Goal: Task Accomplishment & Management: Complete application form

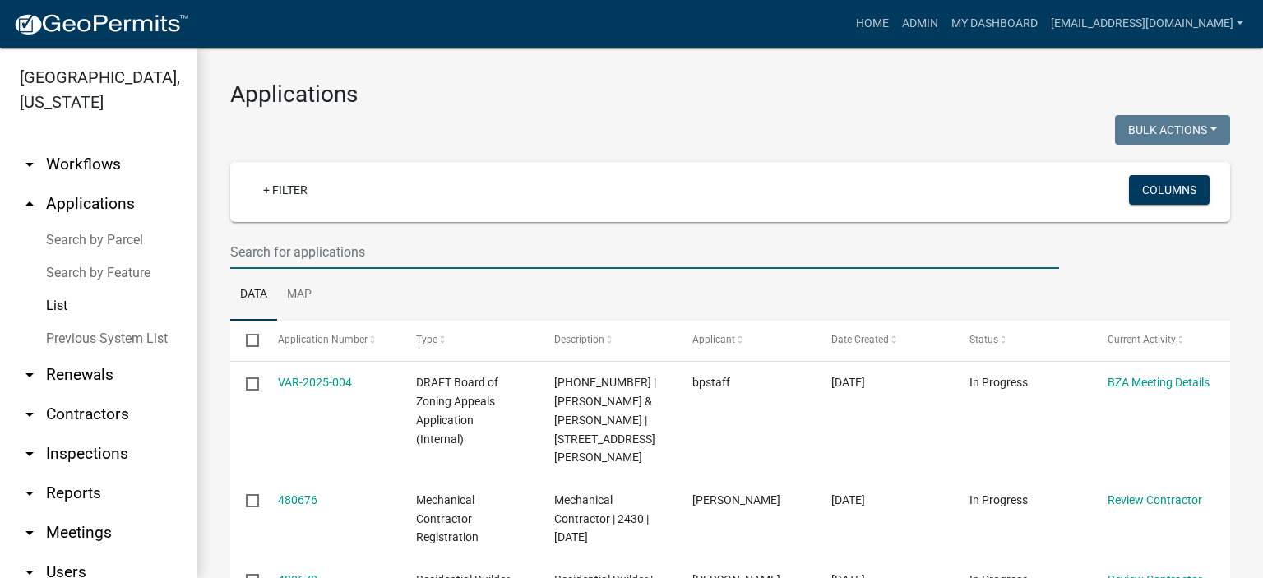
click at [320, 252] on input "text" at bounding box center [644, 252] width 829 height 34
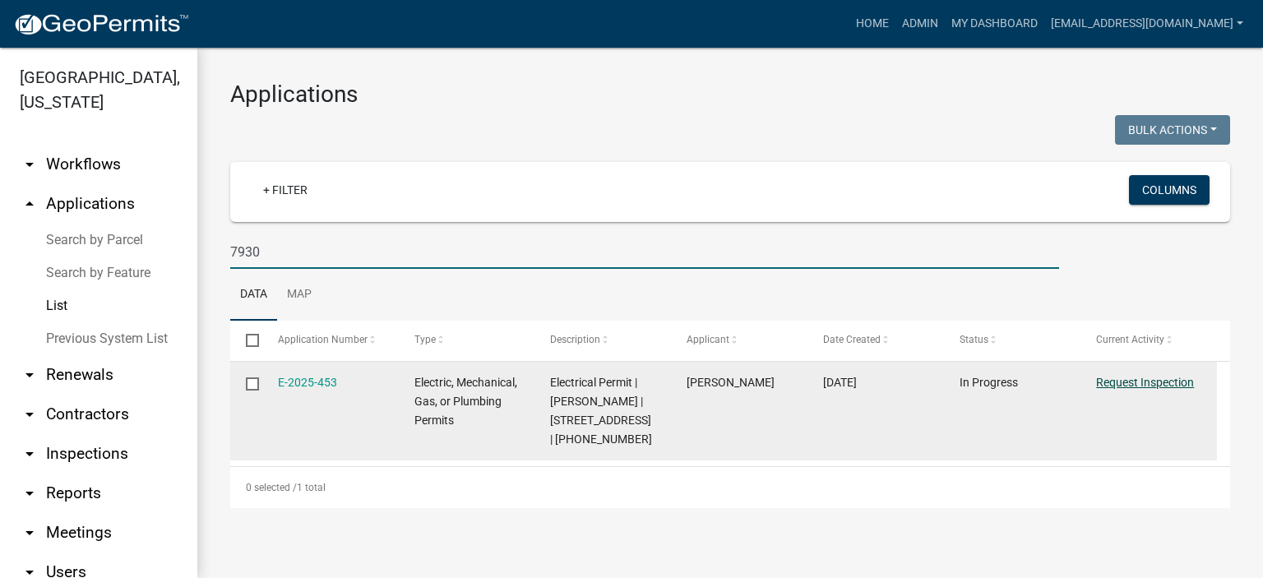
type input "7930"
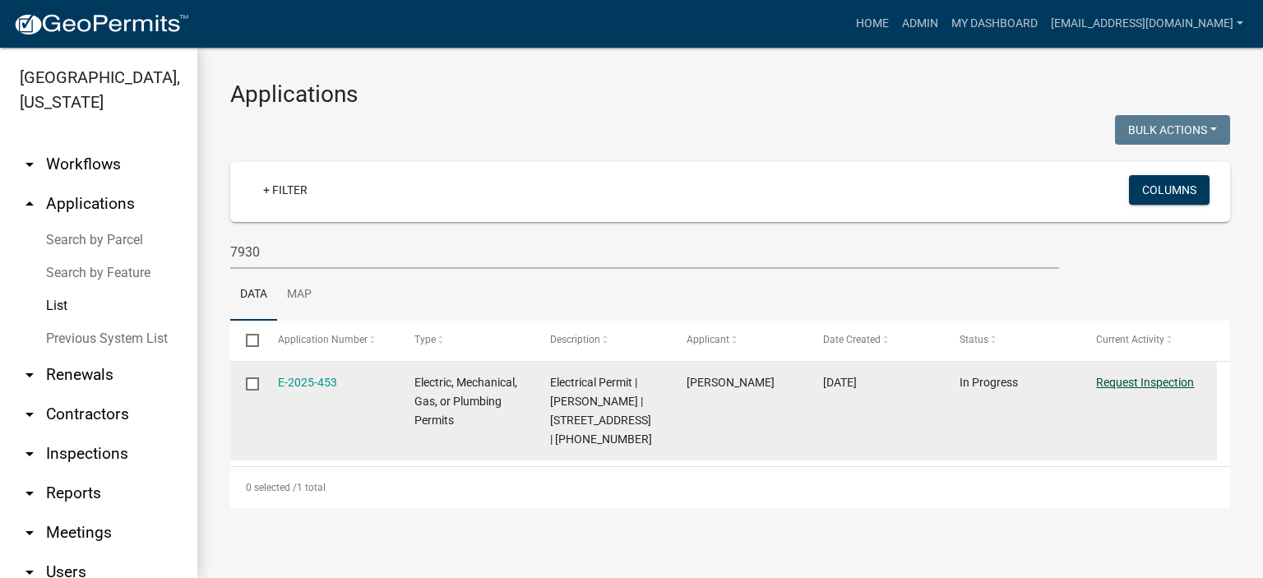
click at [1144, 378] on link "Request Inspection" at bounding box center [1145, 382] width 98 height 13
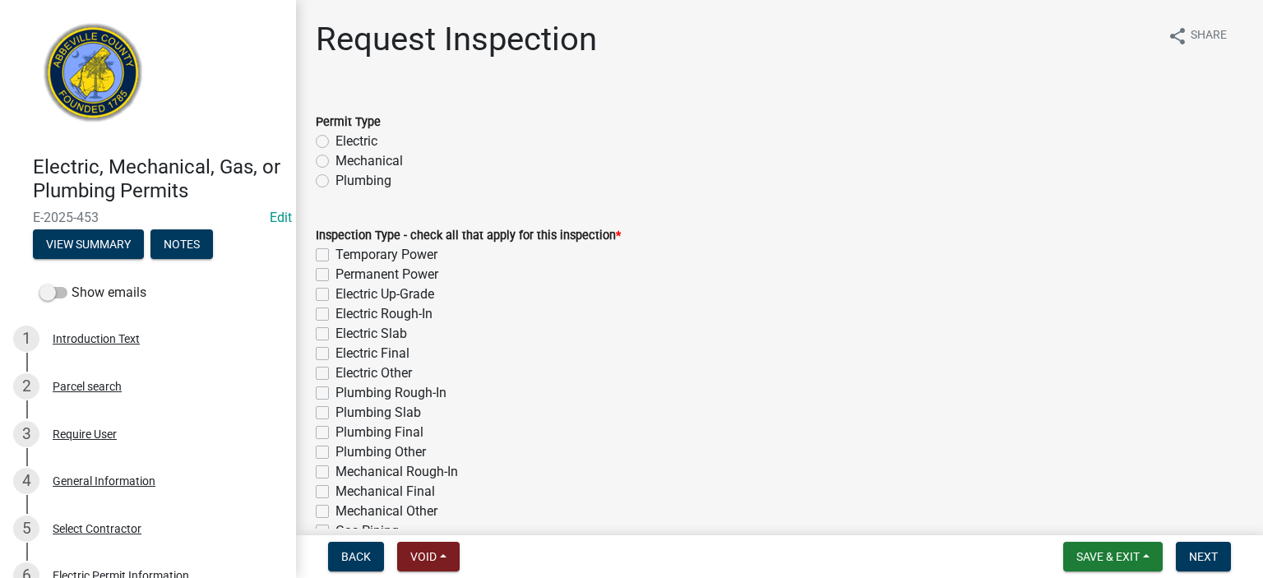
click at [336, 140] on label "Electric" at bounding box center [357, 142] width 42 height 20
click at [336, 140] on input "Electric" at bounding box center [341, 137] width 11 height 11
radio input "true"
click at [336, 290] on label "Electric Up-Grade" at bounding box center [385, 295] width 99 height 20
click at [336, 290] on input "Electric Up-Grade" at bounding box center [341, 290] width 11 height 11
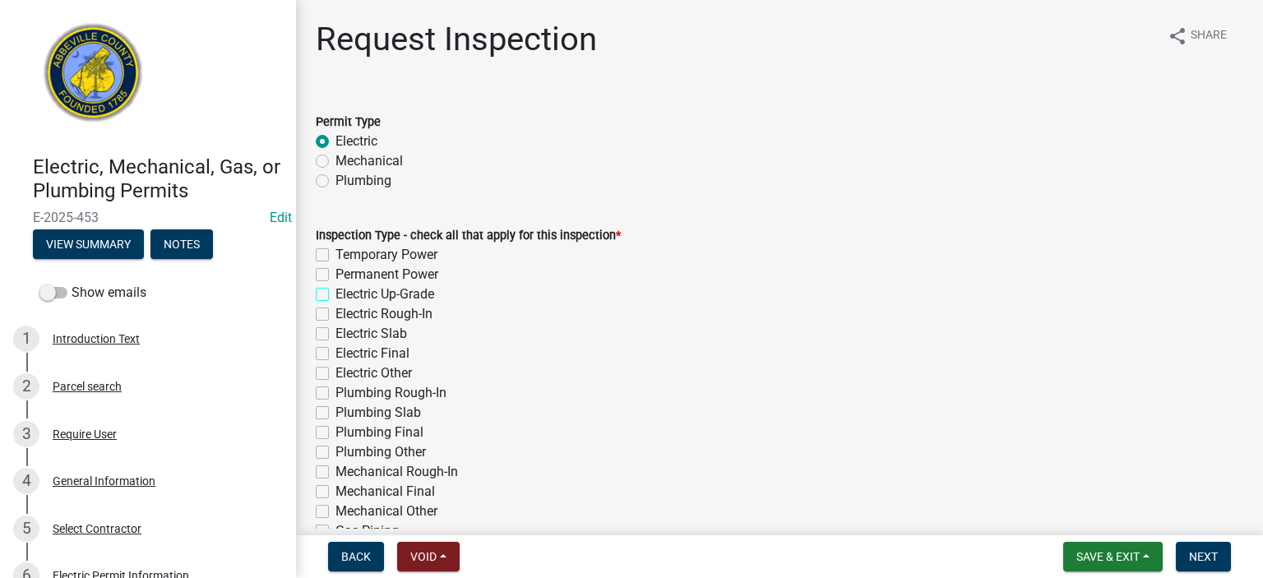
checkbox input "true"
checkbox input "false"
checkbox input "true"
checkbox input "false"
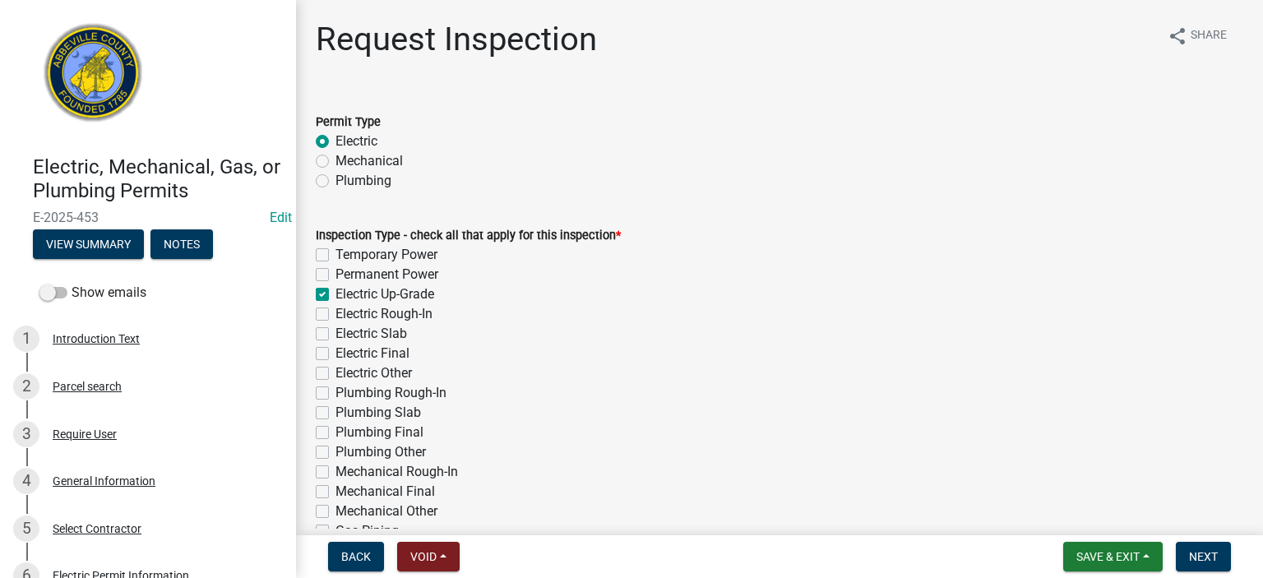
checkbox input "false"
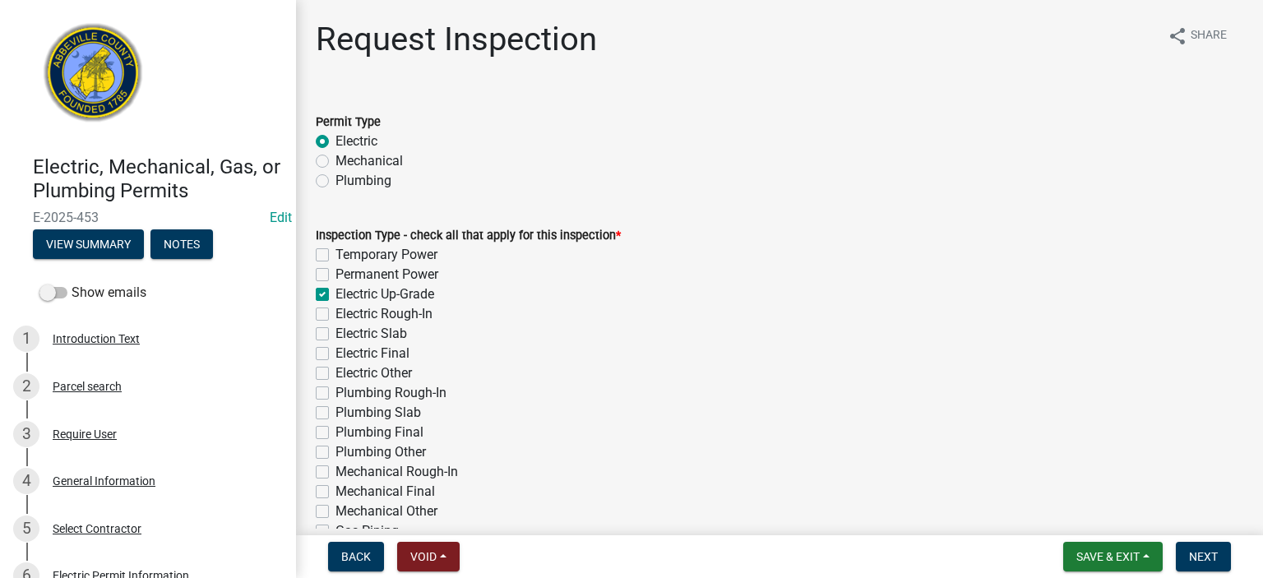
checkbox input "false"
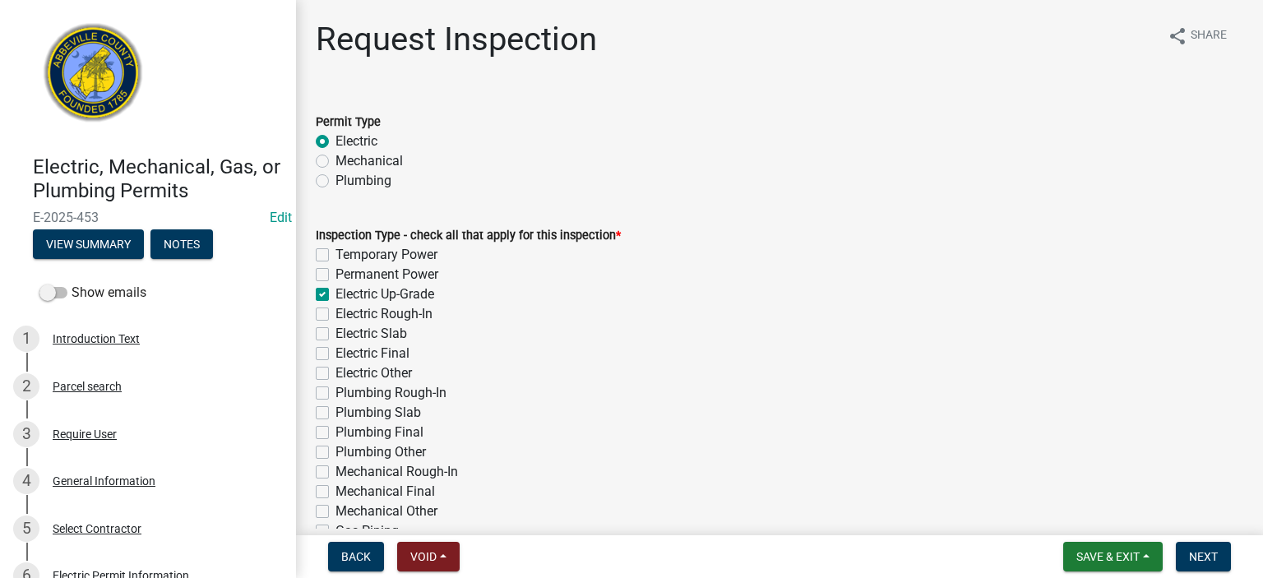
checkbox input "false"
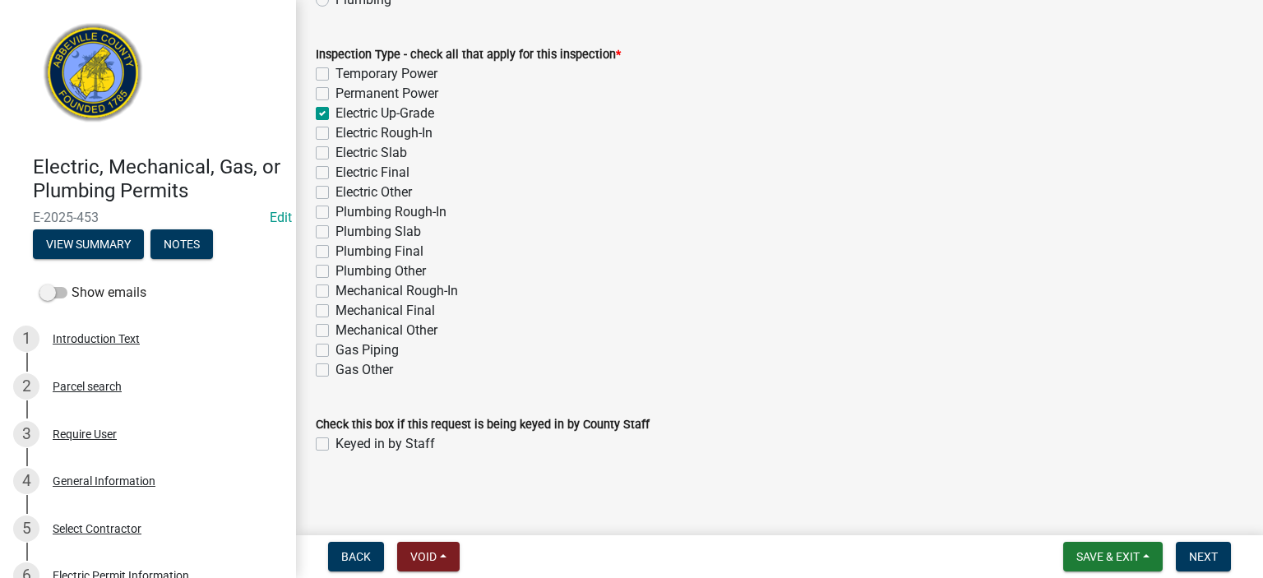
scroll to position [184, 0]
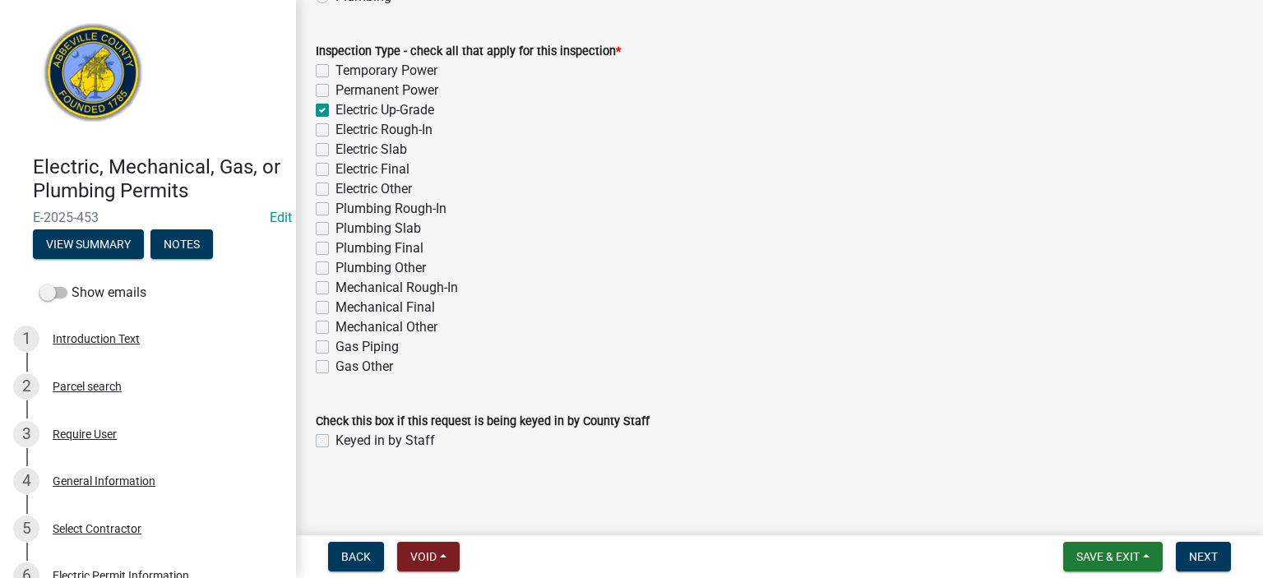
drag, startPoint x: 322, startPoint y: 442, endPoint x: 332, endPoint y: 442, distance: 9.9
click at [336, 442] on label "Keyed in by Staff" at bounding box center [386, 441] width 100 height 20
click at [336, 442] on input "Keyed in by Staff" at bounding box center [341, 436] width 11 height 11
checkbox input "true"
click at [1200, 555] on span "Next" at bounding box center [1203, 556] width 29 height 13
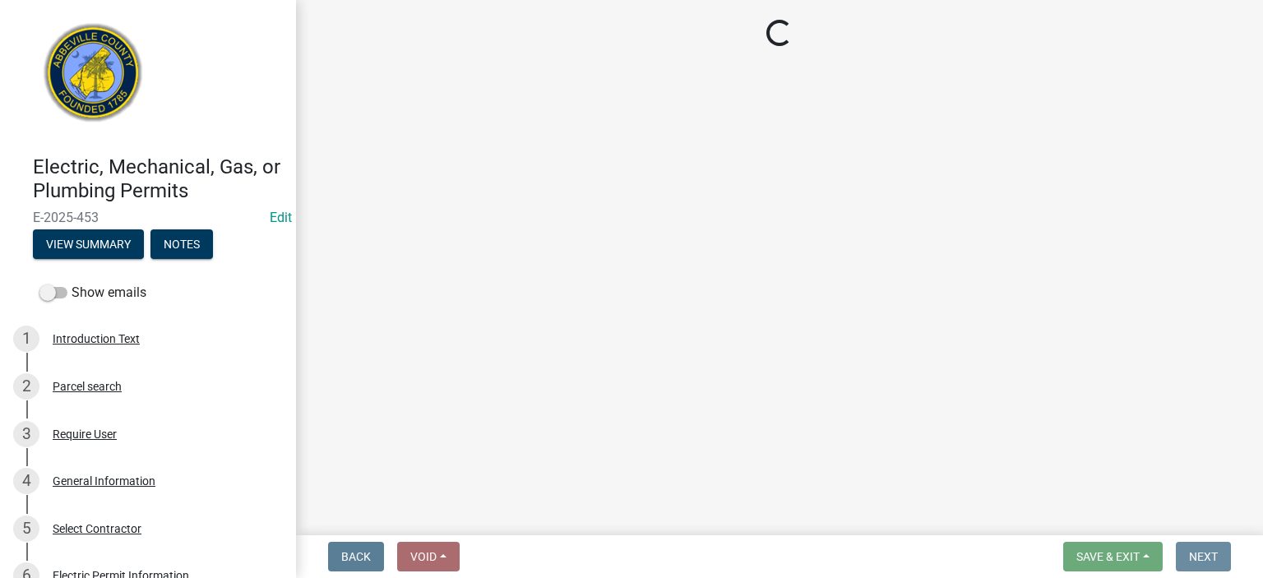
scroll to position [0, 0]
select select "896ec84b-7942-43b9-a78d-4f1554b7930c"
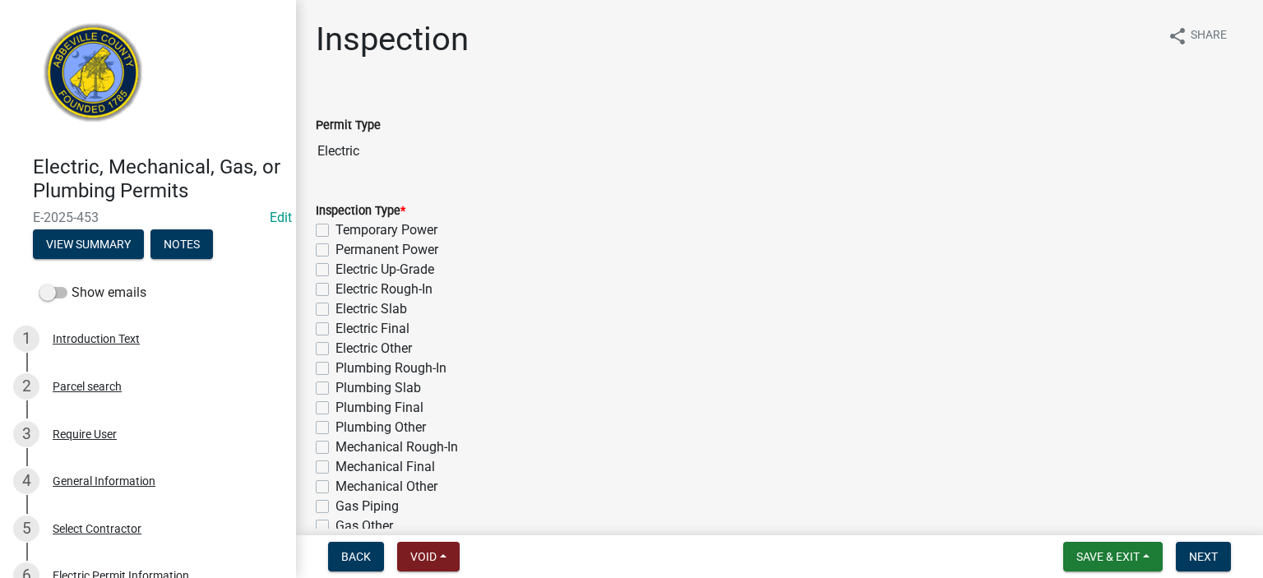
drag, startPoint x: 322, startPoint y: 270, endPoint x: 324, endPoint y: 281, distance: 11.6
click at [336, 272] on label "Electric Up-Grade" at bounding box center [385, 270] width 99 height 20
click at [336, 271] on input "Electric Up-Grade" at bounding box center [341, 265] width 11 height 11
checkbox input "true"
checkbox input "false"
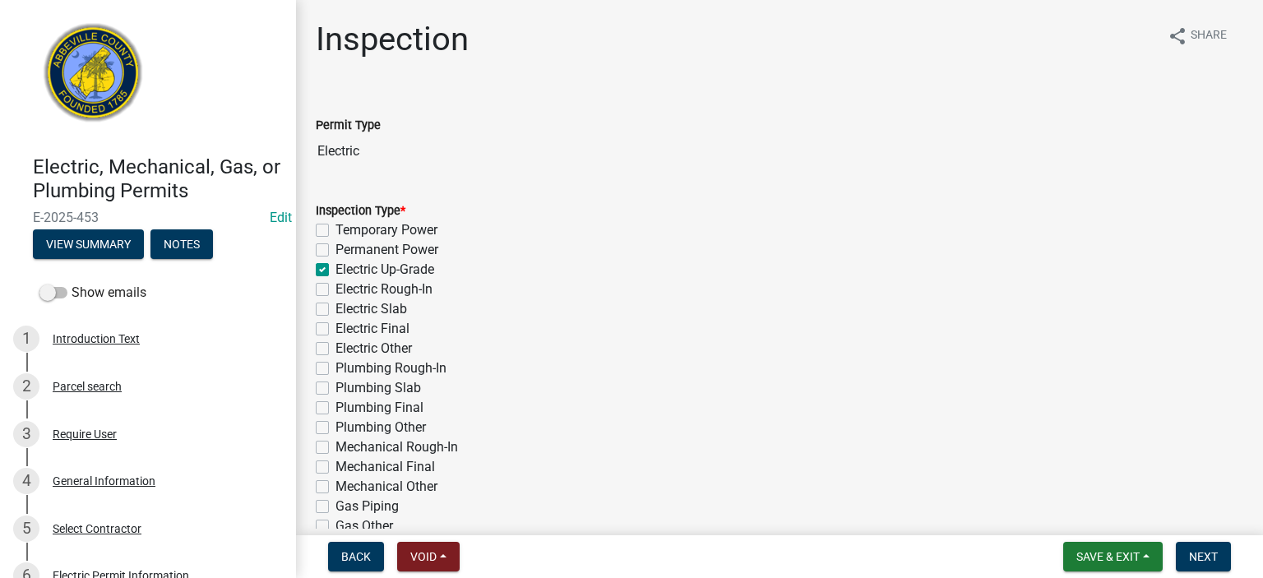
checkbox input "false"
checkbox input "true"
checkbox input "false"
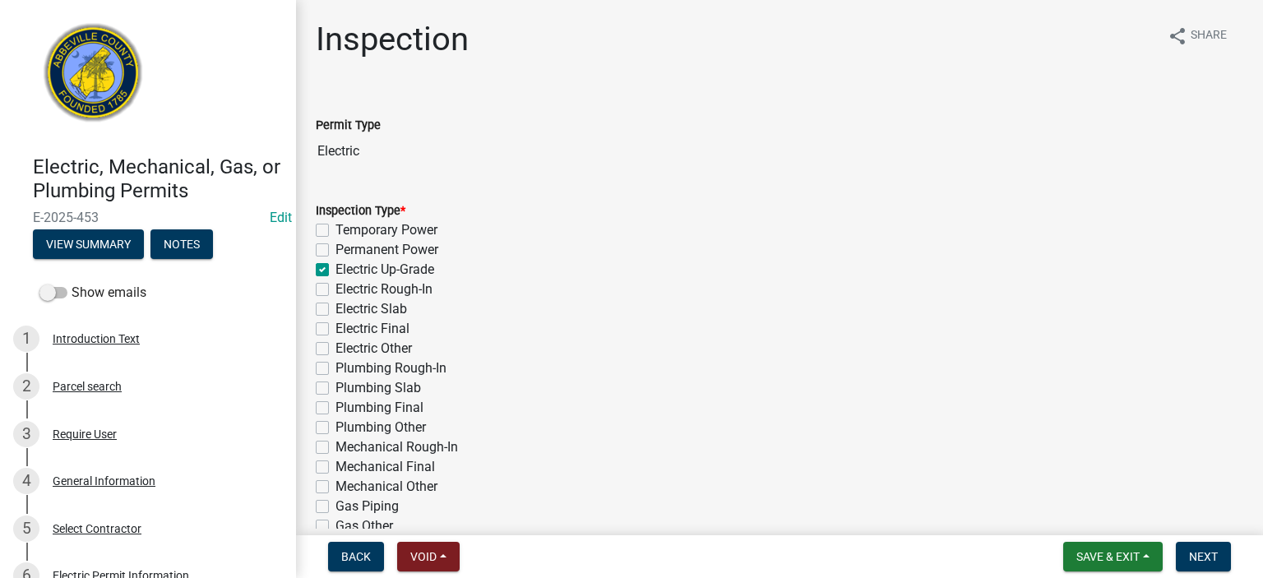
checkbox input "false"
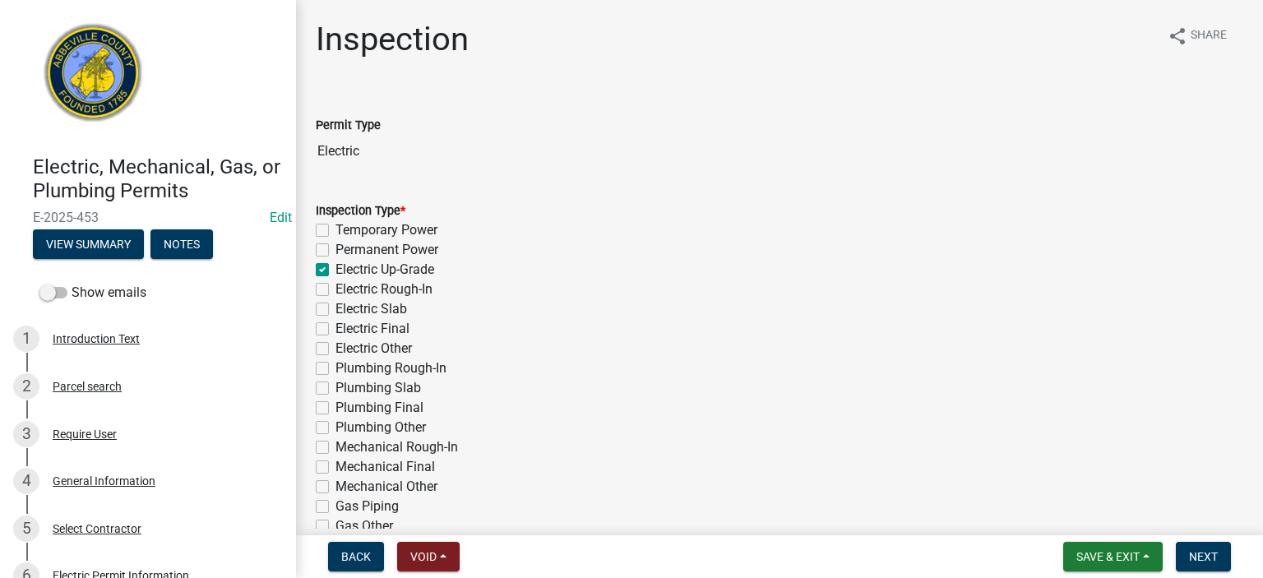
checkbox input "false"
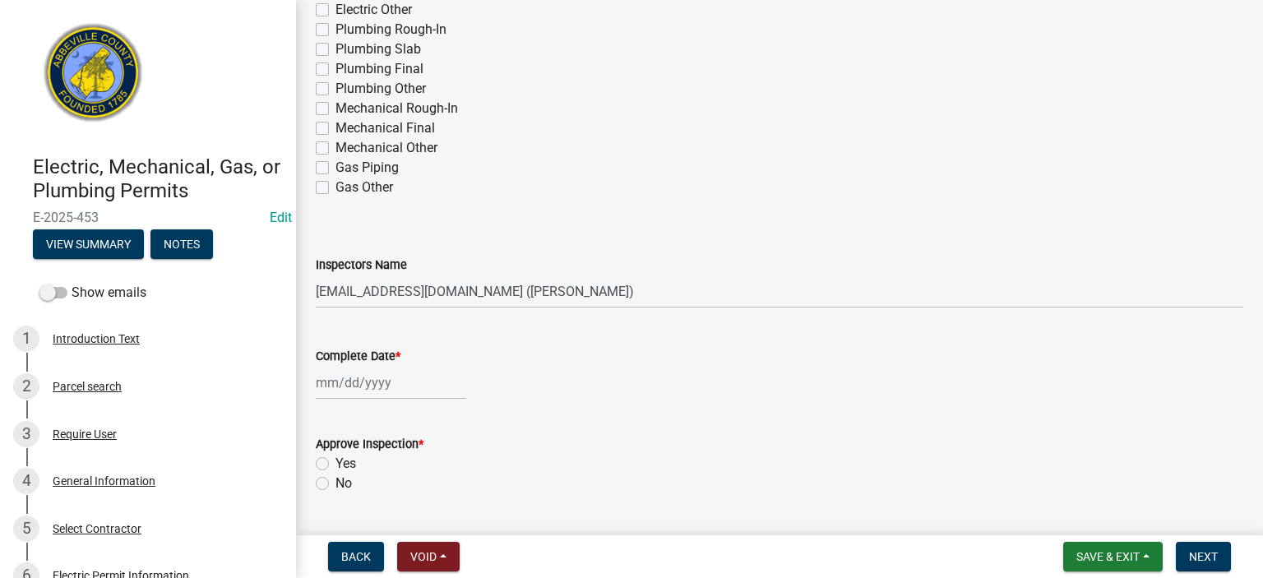
scroll to position [383, 0]
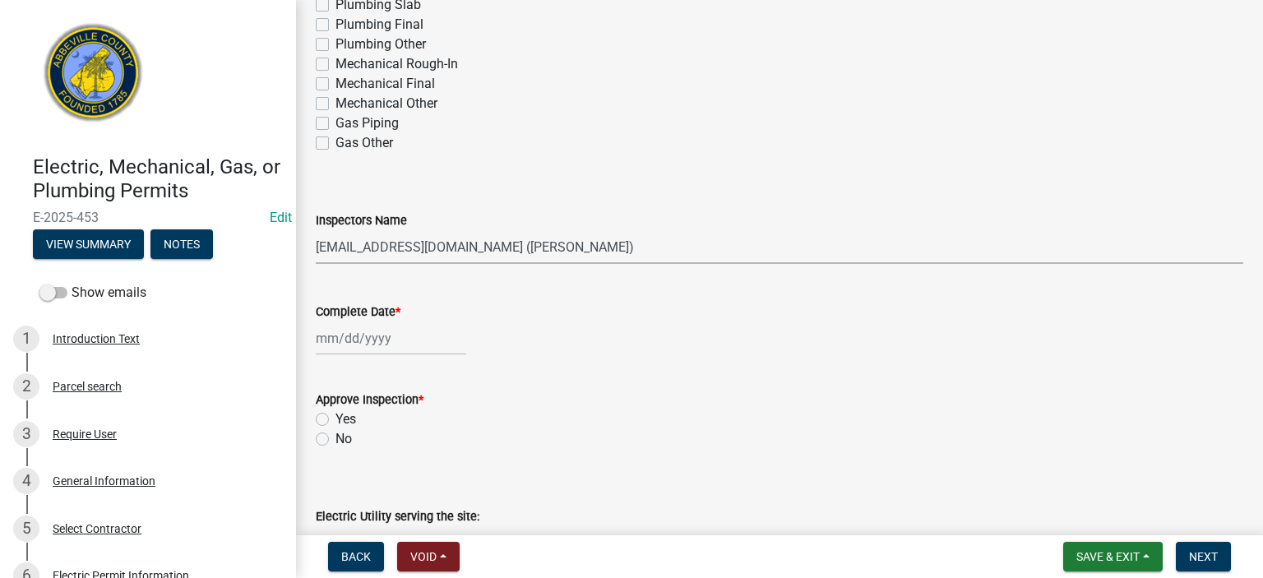
click at [641, 248] on select "Select Item... [EMAIL_ADDRESS][DOMAIN_NAME] ([PERSON_NAME]) [EMAIL_ADDRESS][DOM…" at bounding box center [780, 247] width 928 height 34
select select "56be3ac8-4e2d-49a7-9260-658958e29c03"
click at [316, 230] on select "Select Item... [EMAIL_ADDRESS][DOMAIN_NAME] ([PERSON_NAME]) [EMAIL_ADDRESS][DOM…" at bounding box center [780, 247] width 928 height 34
select select "9"
select select "2025"
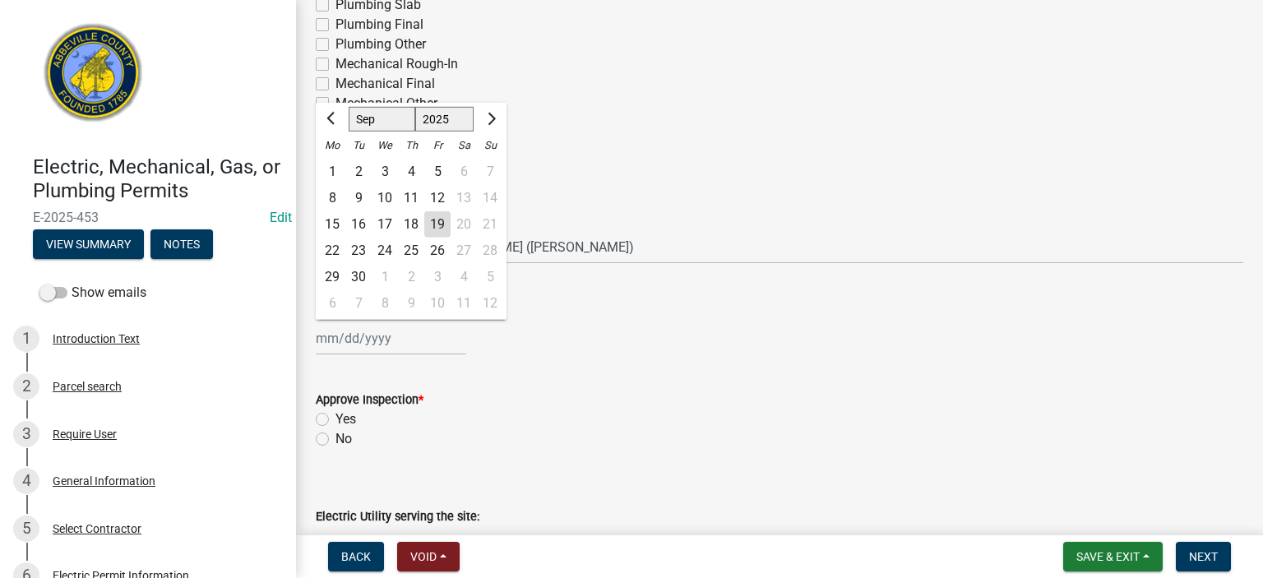
click at [426, 345] on input "Complete Date *" at bounding box center [391, 339] width 151 height 34
click at [438, 218] on div "19" at bounding box center [437, 224] width 26 height 26
type input "[DATE]"
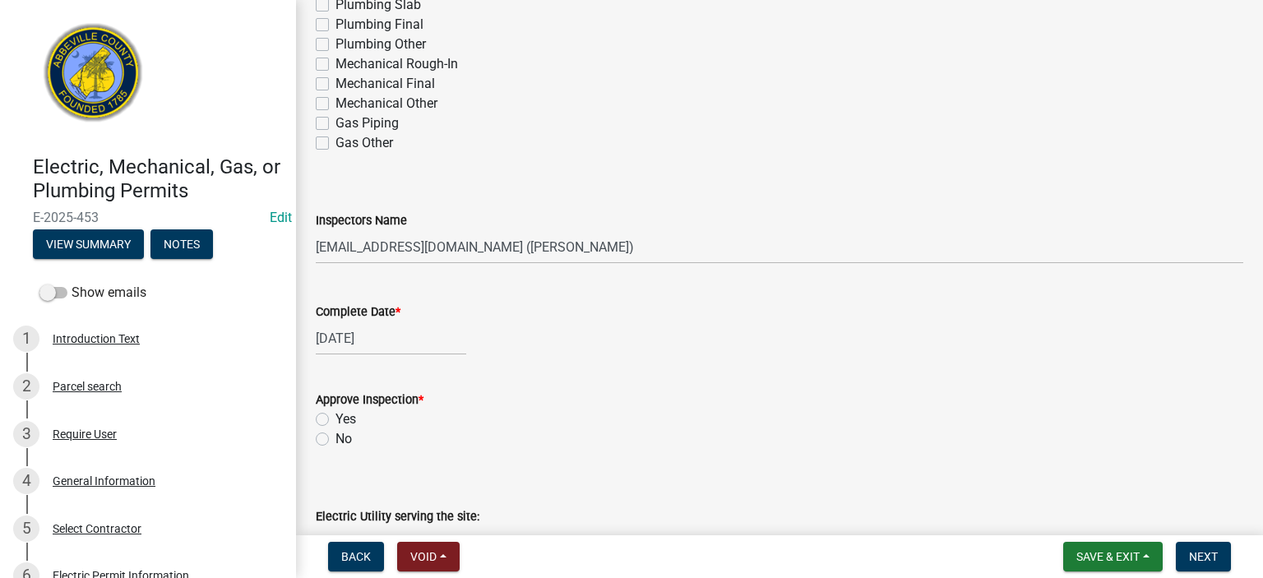
click at [336, 419] on label "Yes" at bounding box center [346, 420] width 21 height 20
click at [336, 419] on input "Yes" at bounding box center [341, 415] width 11 height 11
radio input "true"
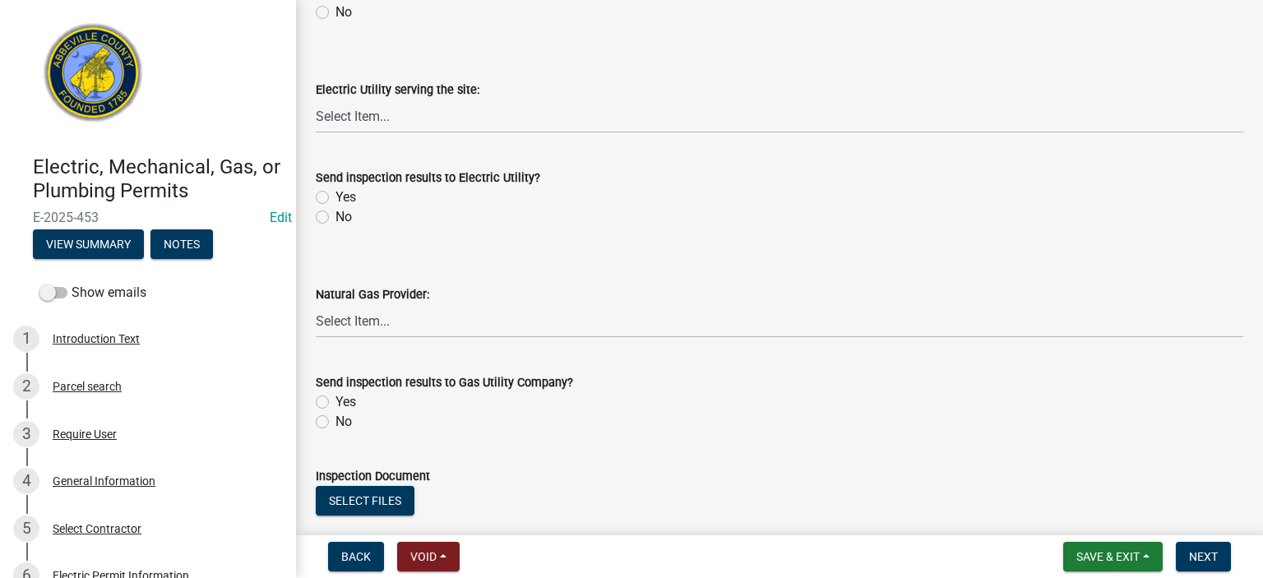
scroll to position [811, 0]
click at [445, 123] on select "Select Item... Little River Electric Co-Op Laurens Electric Co-Op Duke Energy D…" at bounding box center [780, 116] width 928 height 34
click at [316, 99] on select "Select Item... Little River Electric Co-Op Laurens Electric Co-Op Duke Energy D…" at bounding box center [780, 116] width 928 height 34
select select "bd80ec07-8d03-48b2-b776-9846ceba1ce7"
click at [319, 188] on div "Yes" at bounding box center [780, 197] width 928 height 20
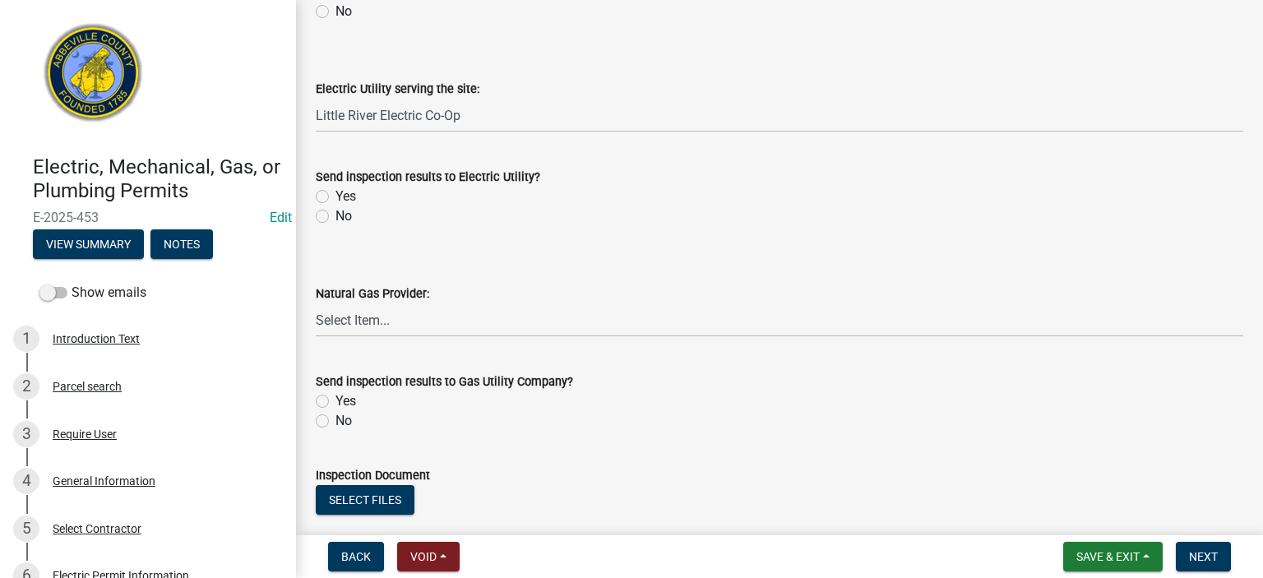
click at [336, 420] on label "No" at bounding box center [344, 421] width 16 height 20
click at [336, 420] on input "No" at bounding box center [341, 416] width 11 height 11
radio input "true"
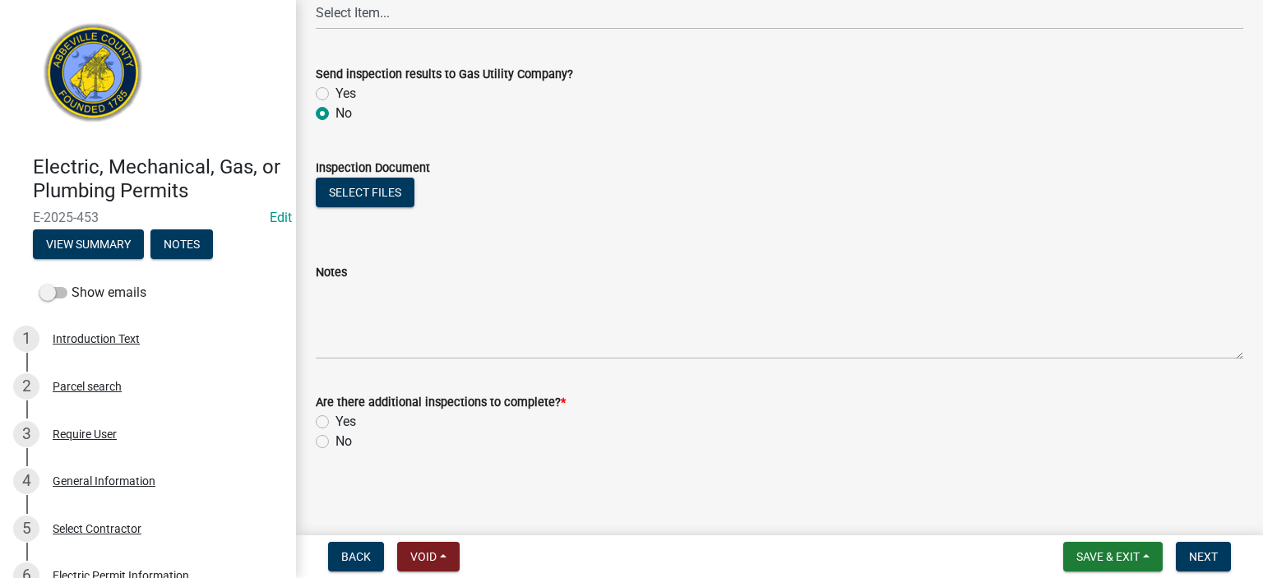
scroll to position [1119, 0]
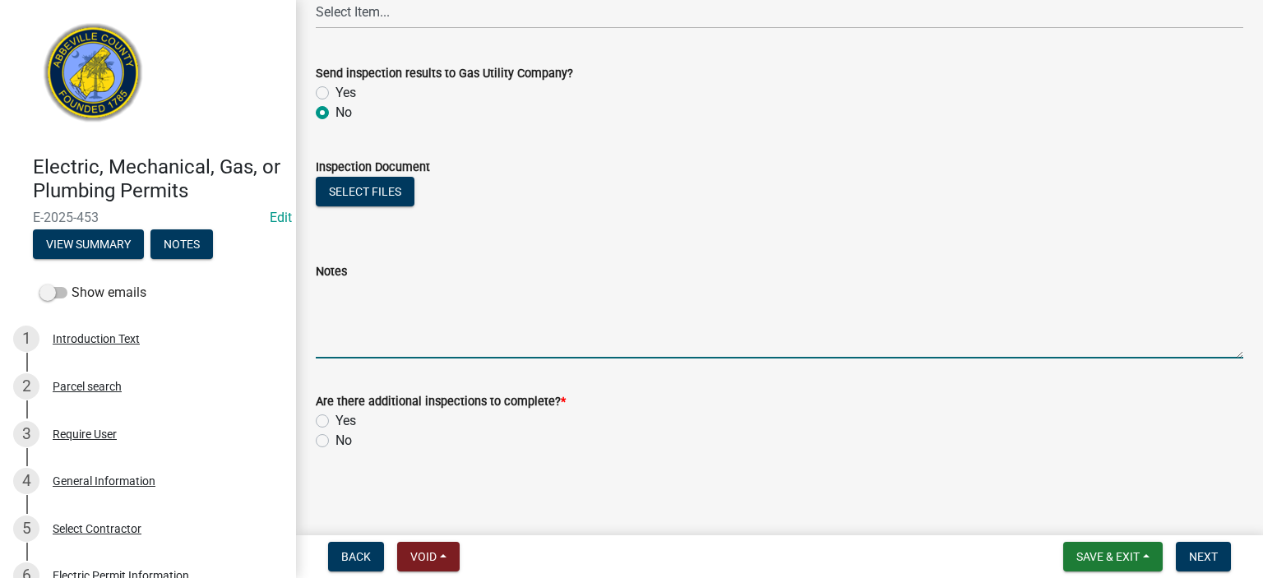
click at [415, 299] on textarea "Notes" at bounding box center [780, 319] width 928 height 77
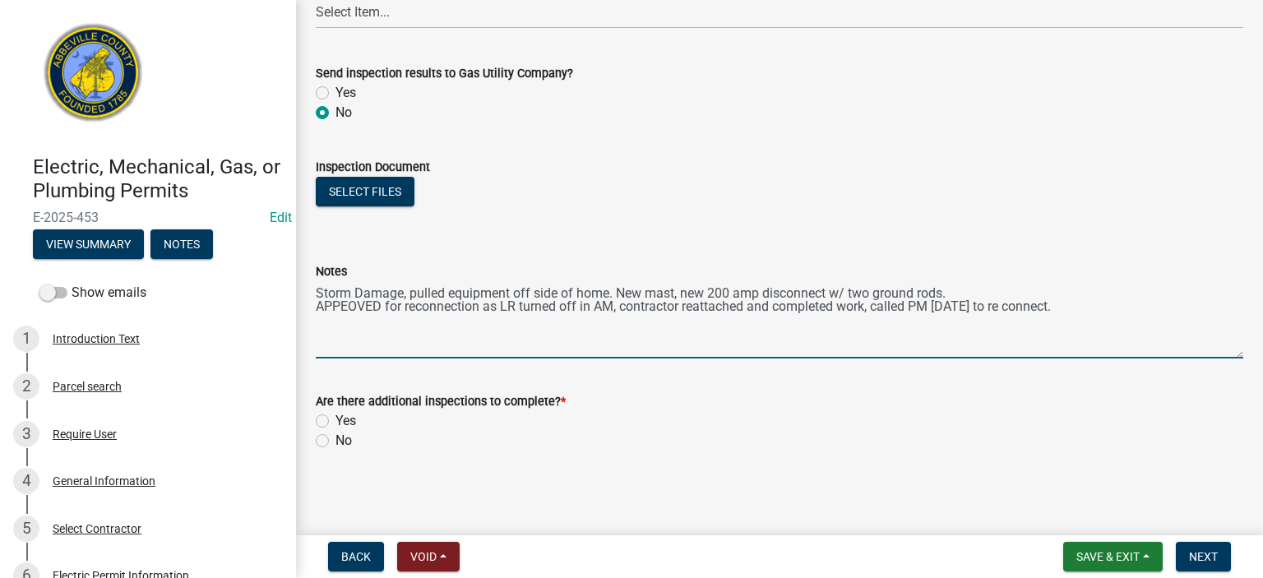
click at [348, 308] on textarea "Storm Damage, pulled equipment off side of home. New mast, new 200 amp disconne…" at bounding box center [780, 319] width 928 height 77
type textarea "Storm Damage, pulled equipment off side of home. New mast, new 200 amp disconne…"
click at [336, 439] on label "No" at bounding box center [344, 441] width 16 height 20
click at [336, 439] on input "No" at bounding box center [341, 436] width 11 height 11
radio input "true"
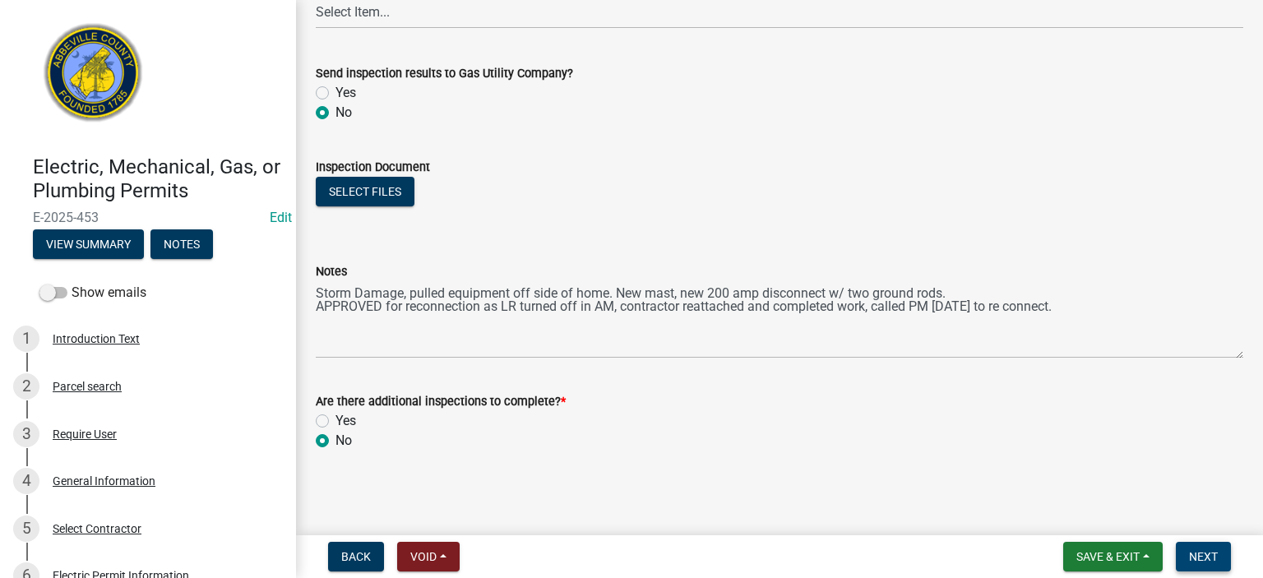
click at [1203, 554] on span "Next" at bounding box center [1203, 556] width 29 height 13
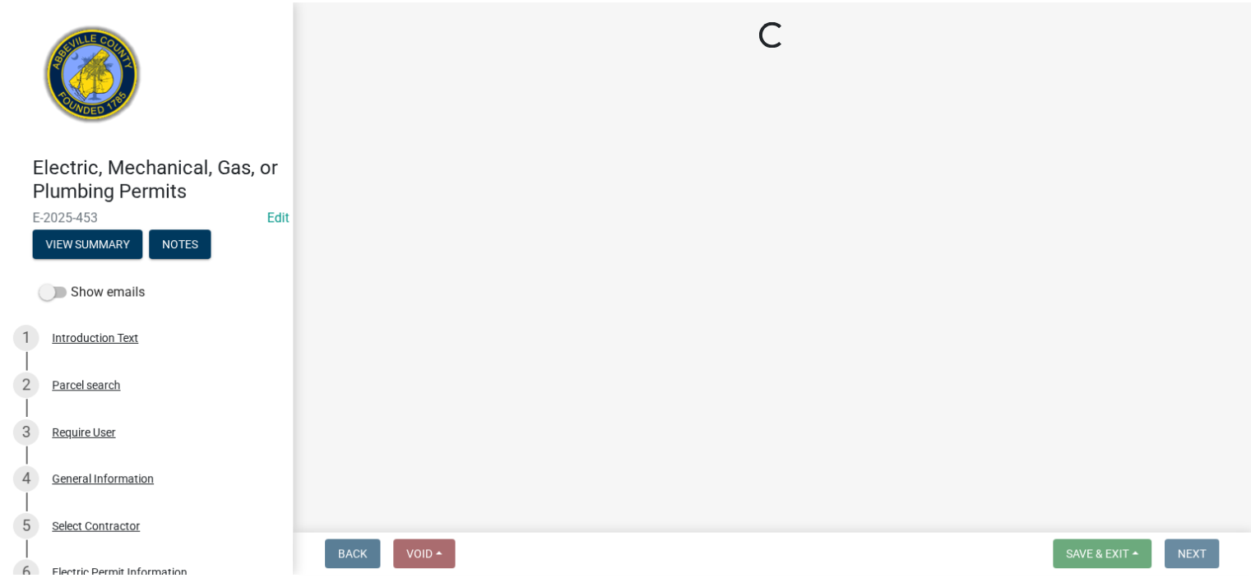
scroll to position [0, 0]
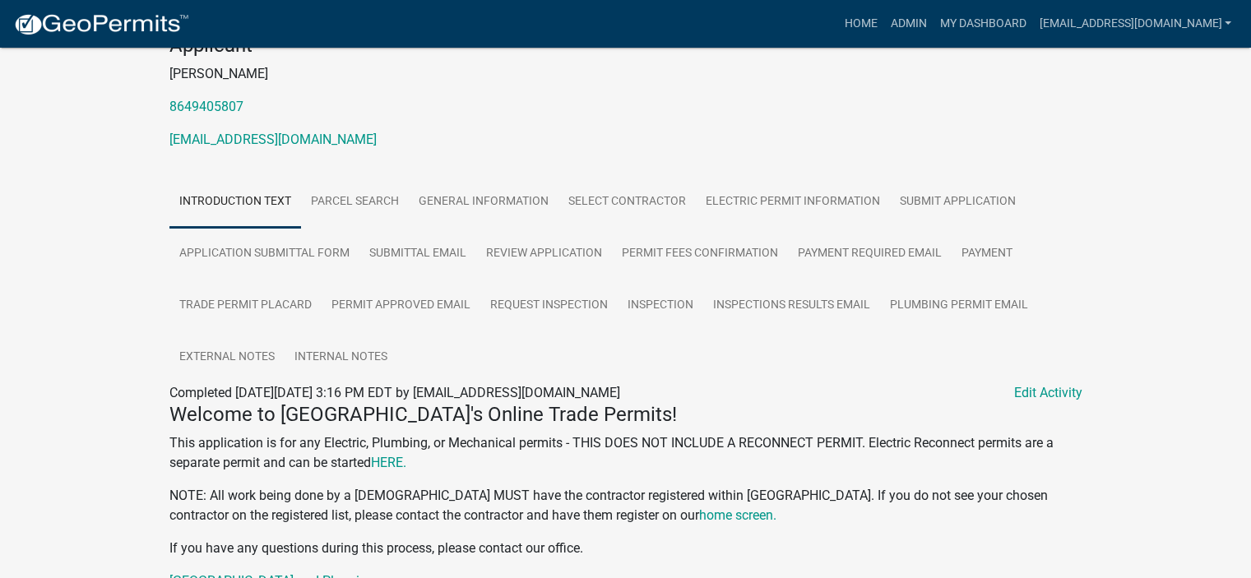
scroll to position [241, 0]
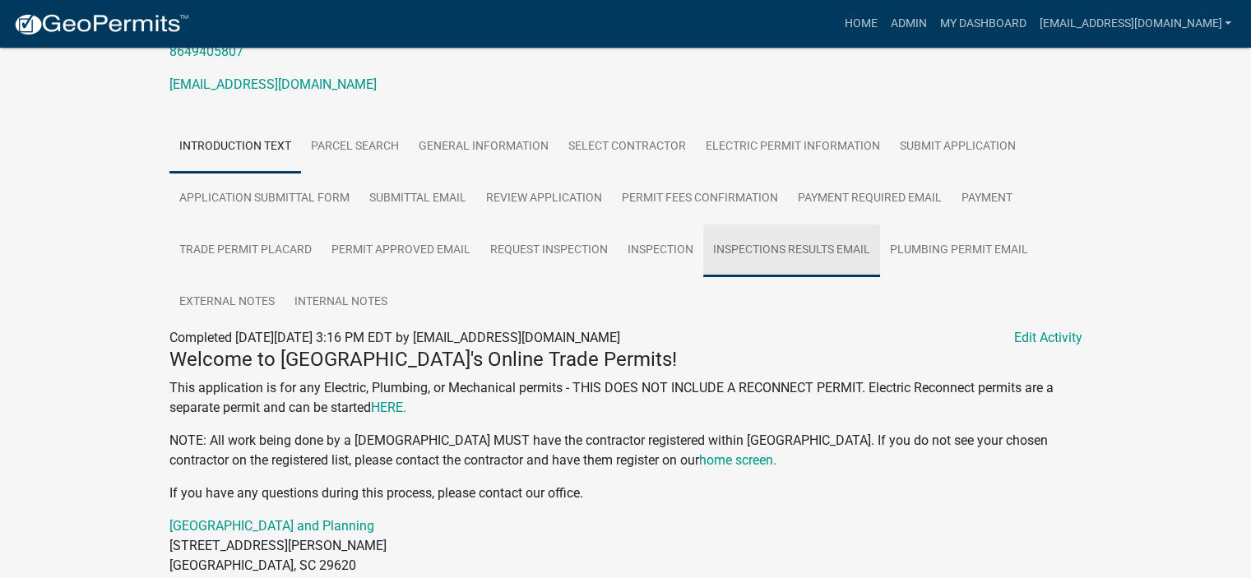
click at [775, 243] on link "Inspections Results Email" at bounding box center [791, 251] width 177 height 53
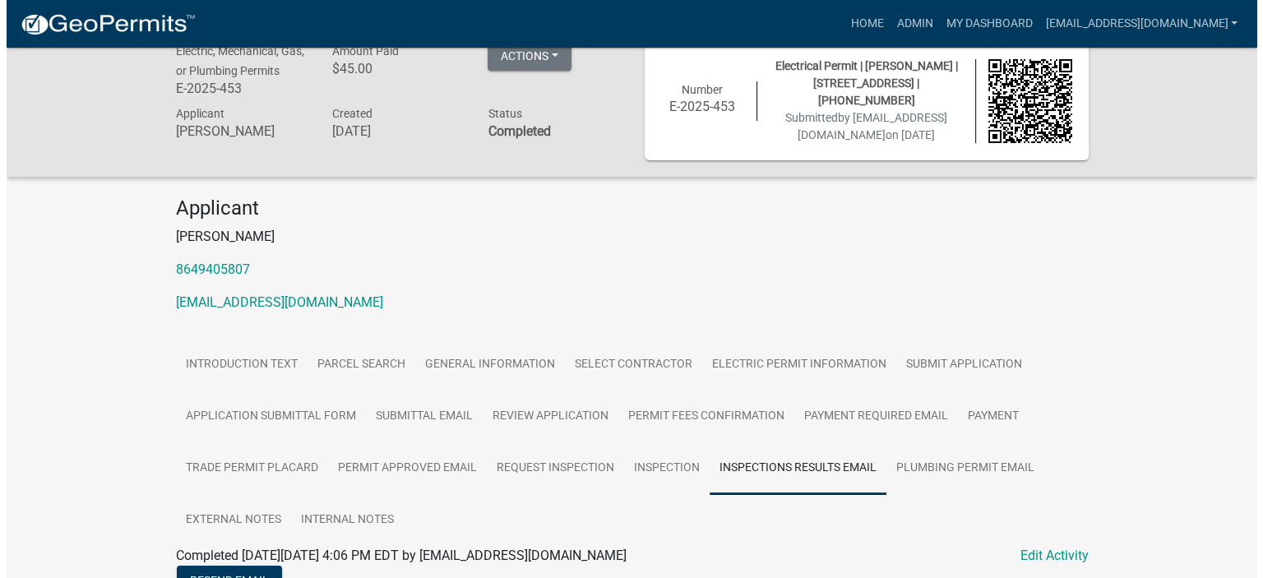
scroll to position [0, 0]
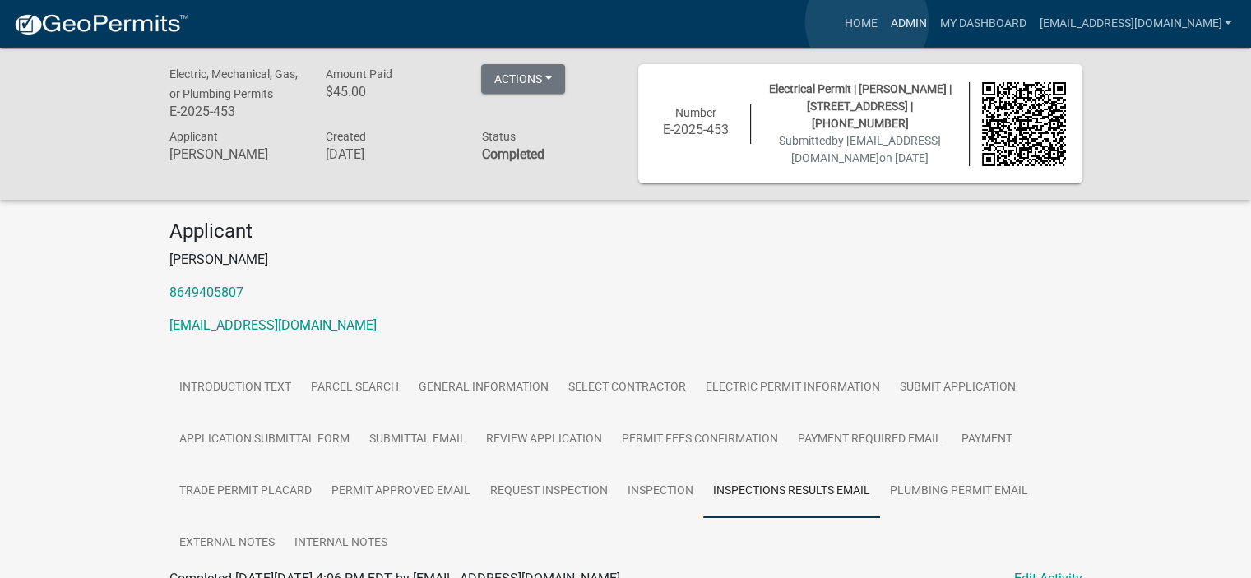
click at [883, 22] on link "Admin" at bounding box center [907, 23] width 49 height 31
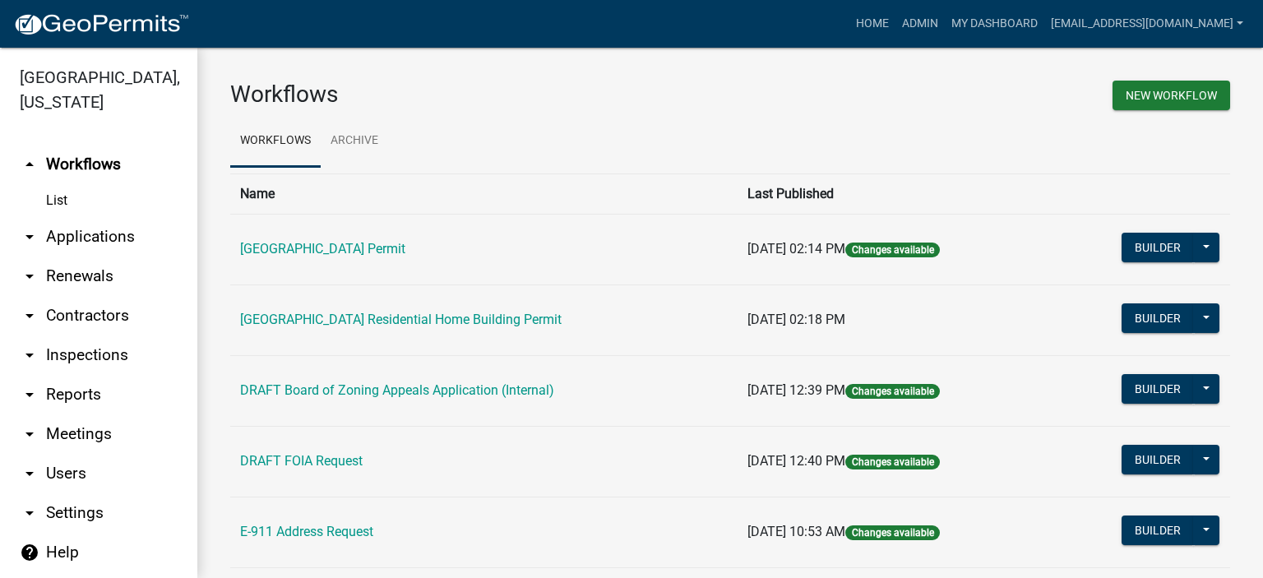
click at [81, 239] on link "arrow_drop_down Applications" at bounding box center [98, 236] width 197 height 39
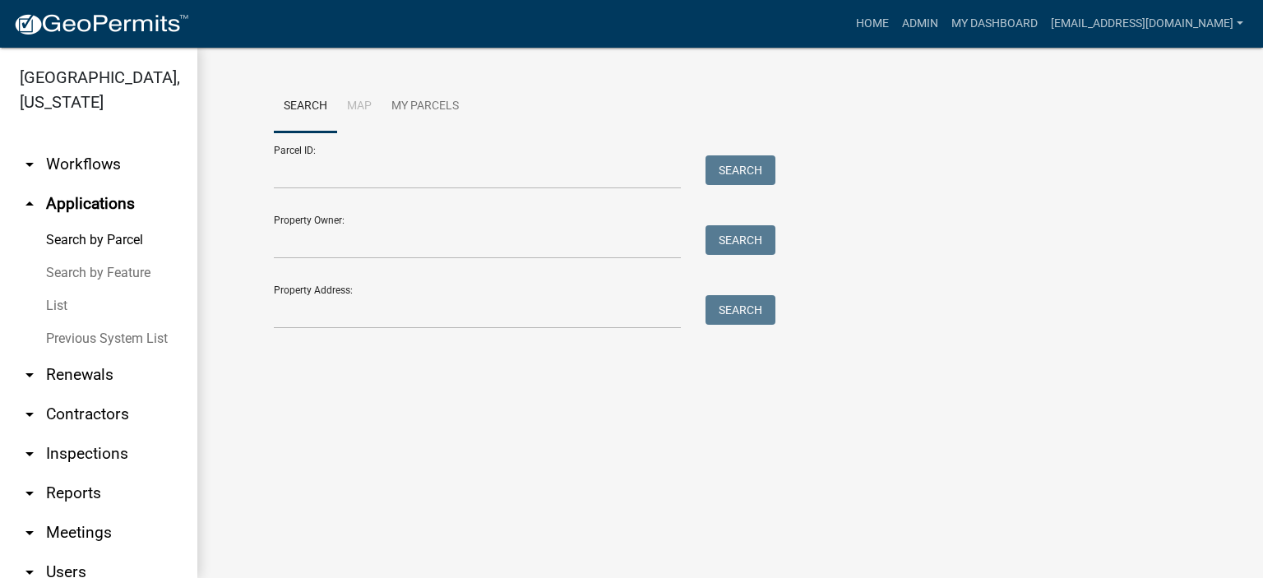
click at [53, 302] on link "List" at bounding box center [98, 306] width 197 height 33
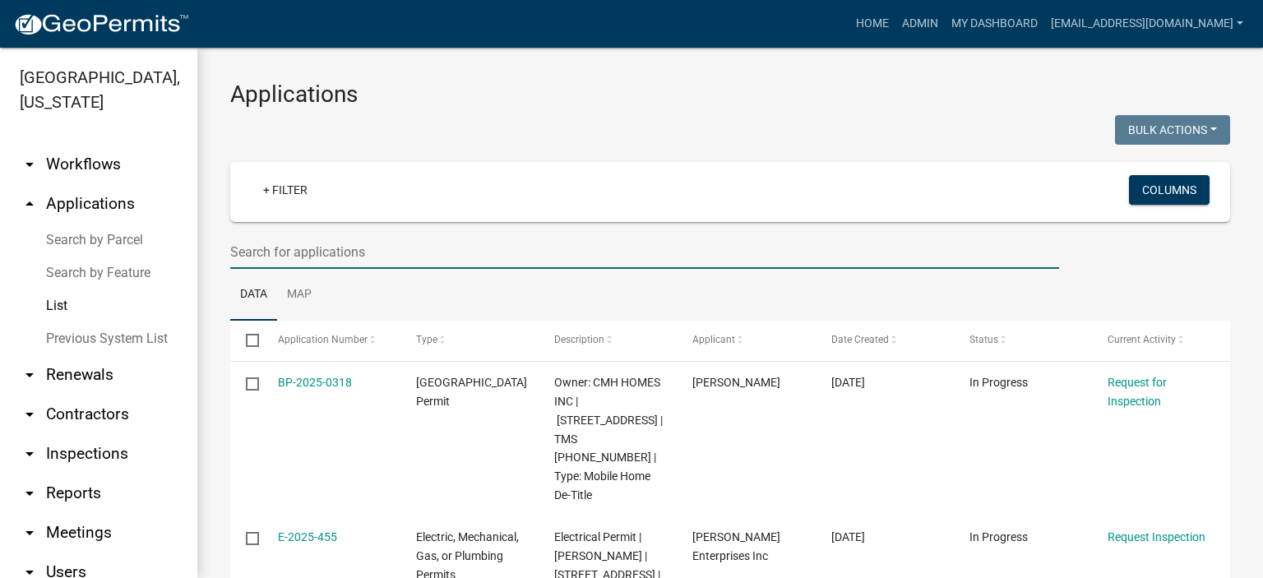
click at [421, 251] on input "text" at bounding box center [644, 252] width 829 height 34
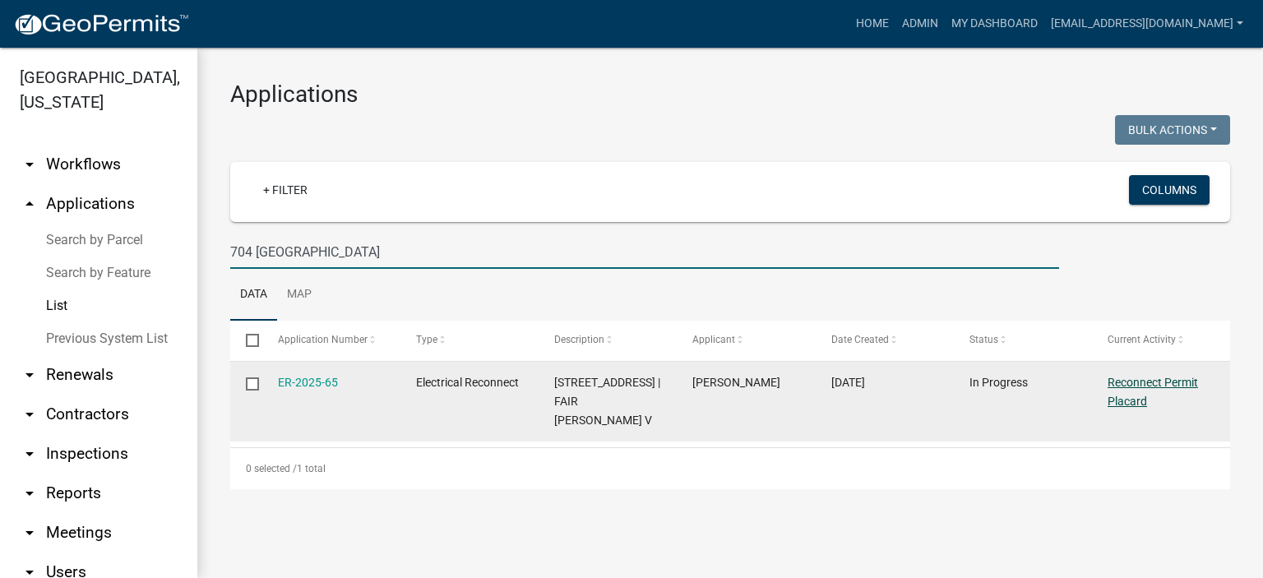
type input "704 [GEOGRAPHIC_DATA]"
click at [1128, 382] on link "Reconnect Permit Placard" at bounding box center [1153, 392] width 90 height 32
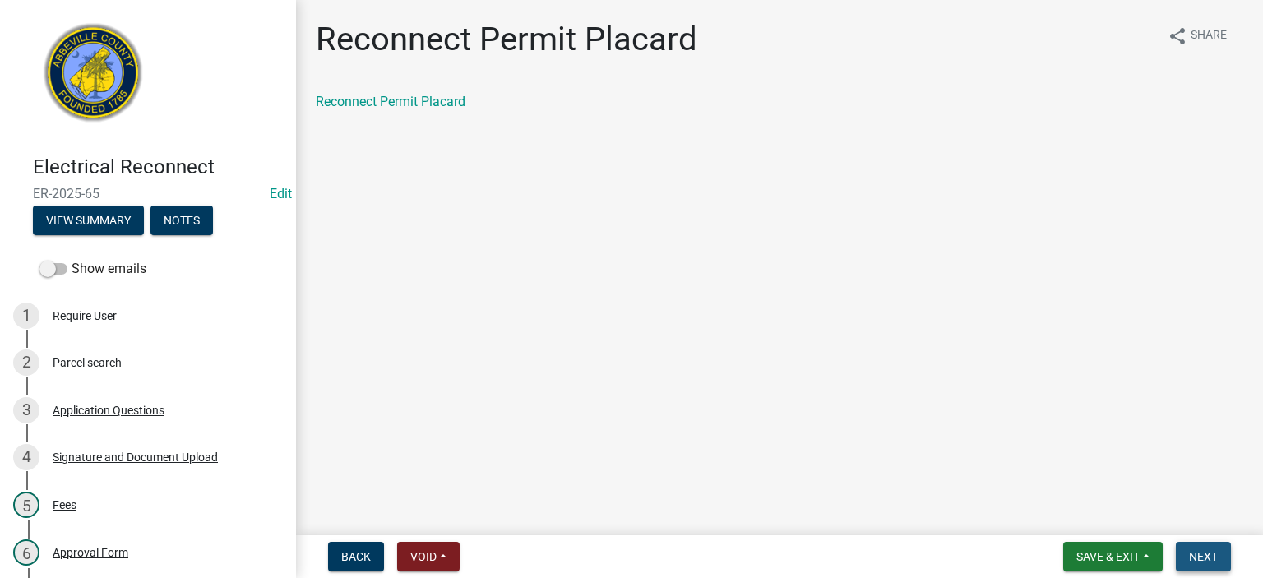
click at [1215, 557] on span "Next" at bounding box center [1203, 556] width 29 height 13
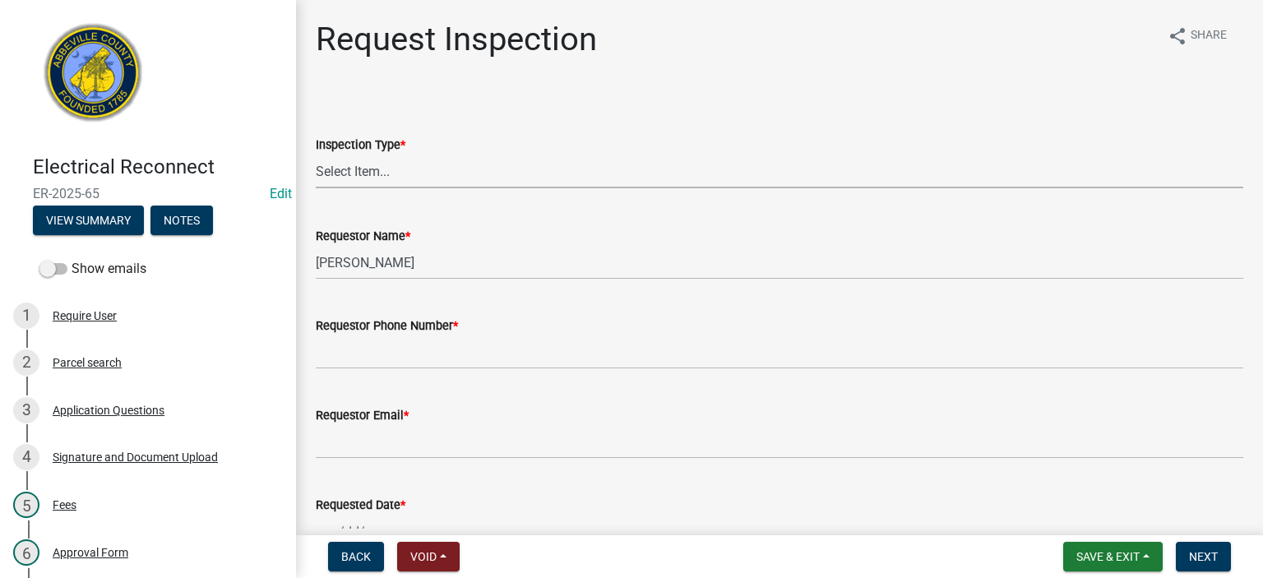
click at [447, 179] on select "Select Item... Reconnect" at bounding box center [780, 172] width 928 height 34
click at [316, 155] on select "Select Item... Reconnect" at bounding box center [780, 172] width 928 height 34
select select "83e7f721-6e00-42b7-a348-3e077180f52c"
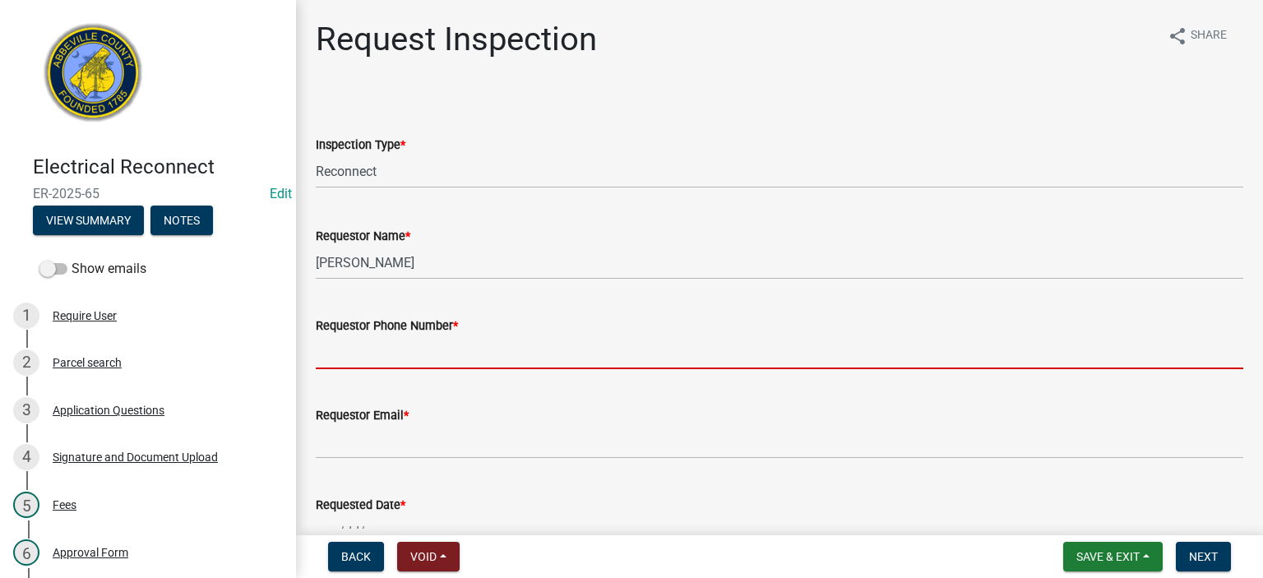
click at [471, 349] on input "Requestor Phone Number *" at bounding box center [780, 353] width 928 height 34
type input "8643662400"
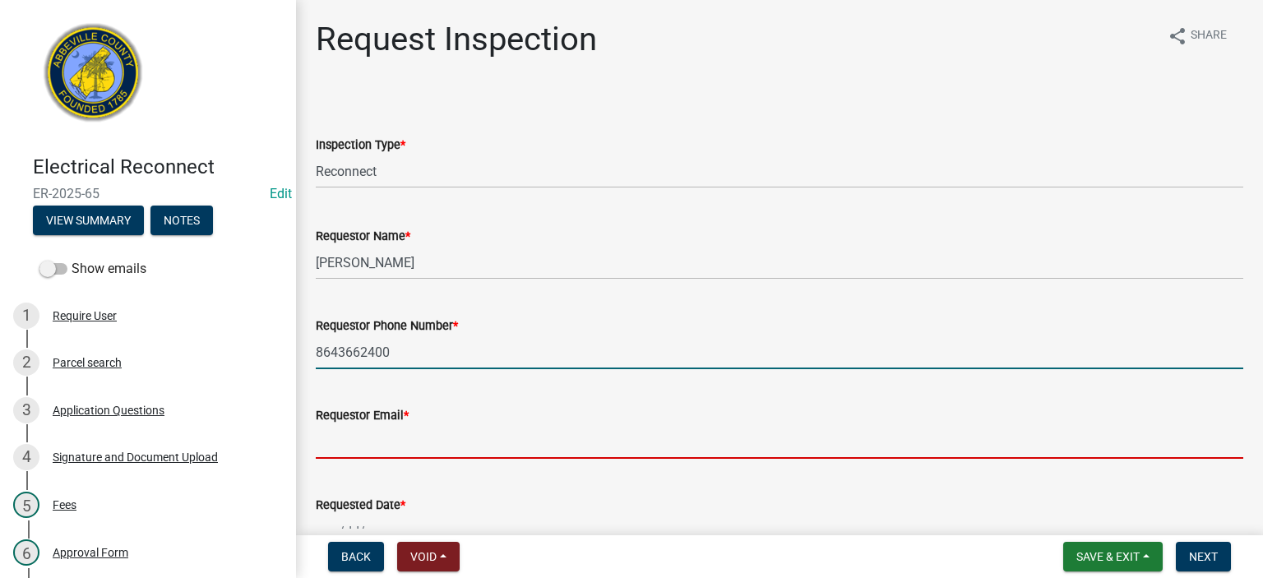
type input "[EMAIL_ADDRESS][DOMAIN_NAME]"
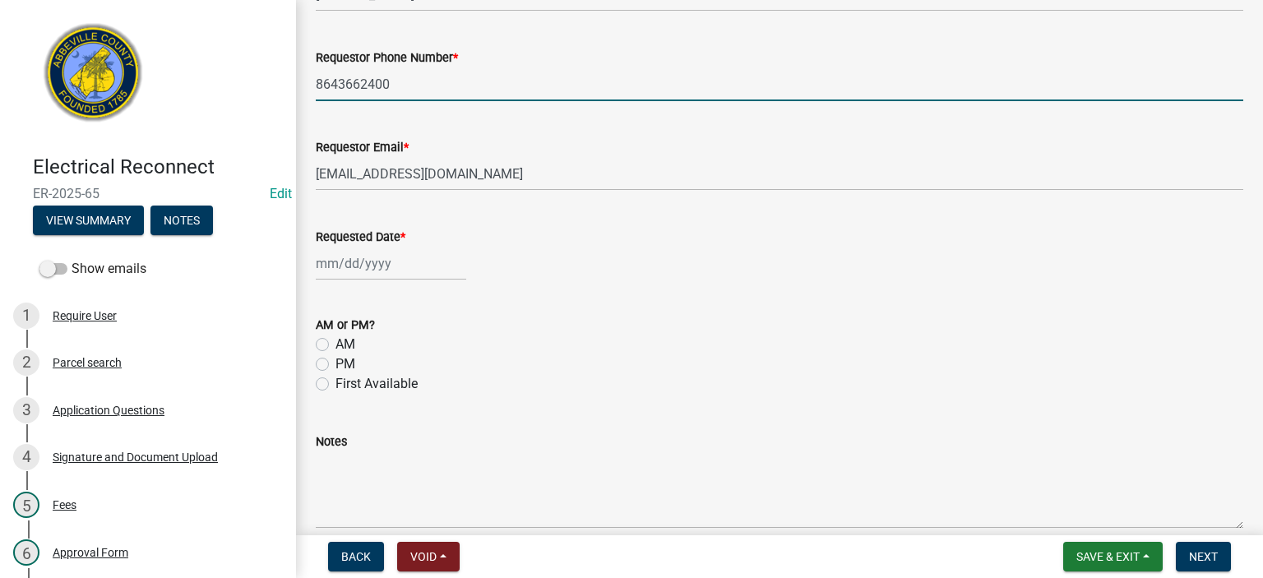
scroll to position [362, 0]
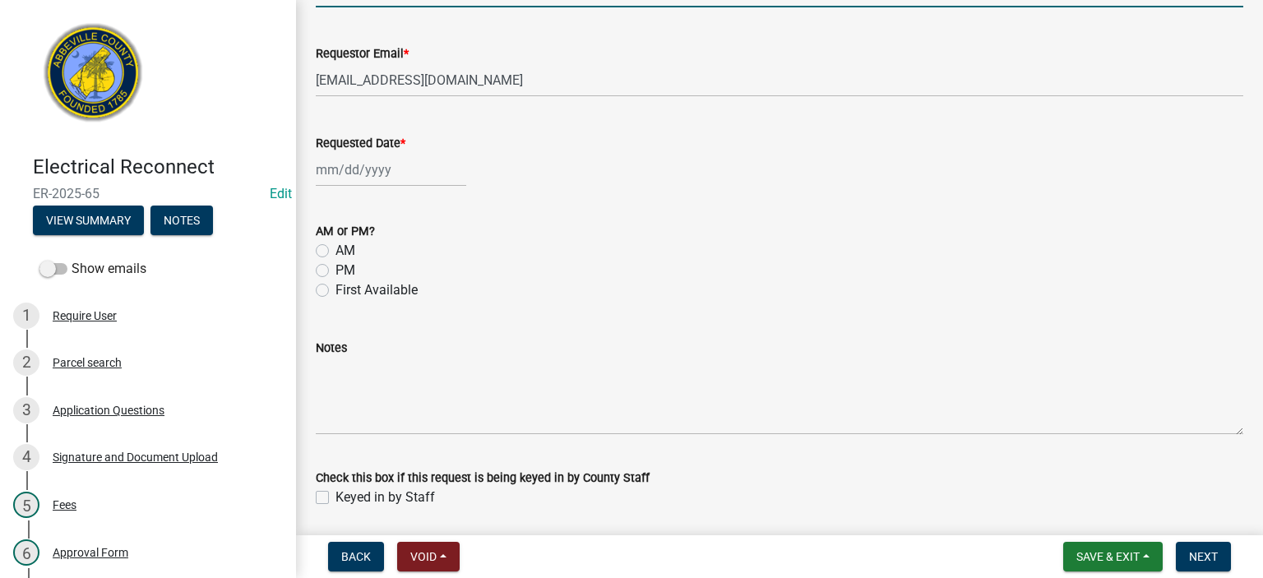
click at [415, 172] on div at bounding box center [391, 170] width 151 height 34
select select "9"
select select "2025"
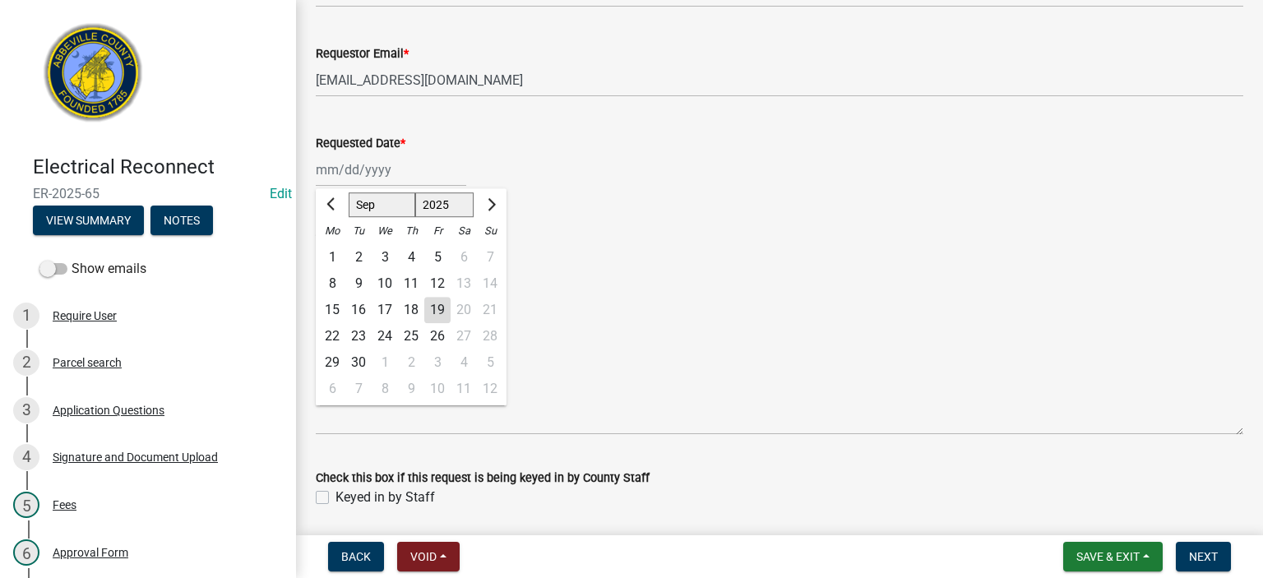
click at [434, 308] on div "19" at bounding box center [437, 310] width 26 height 26
type input "[DATE]"
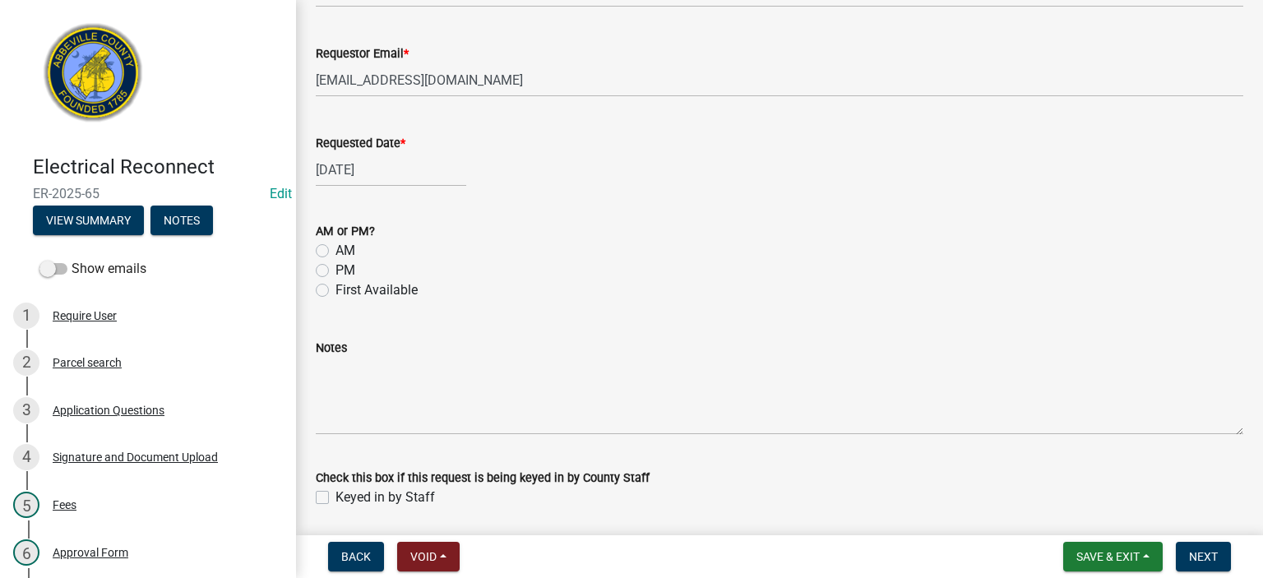
click at [336, 290] on label "First Available" at bounding box center [377, 290] width 82 height 20
click at [336, 290] on input "First Available" at bounding box center [341, 285] width 11 height 11
radio input "true"
click at [336, 499] on label "Keyed in by Staff" at bounding box center [386, 498] width 100 height 20
click at [336, 498] on input "Keyed in by Staff" at bounding box center [341, 493] width 11 height 11
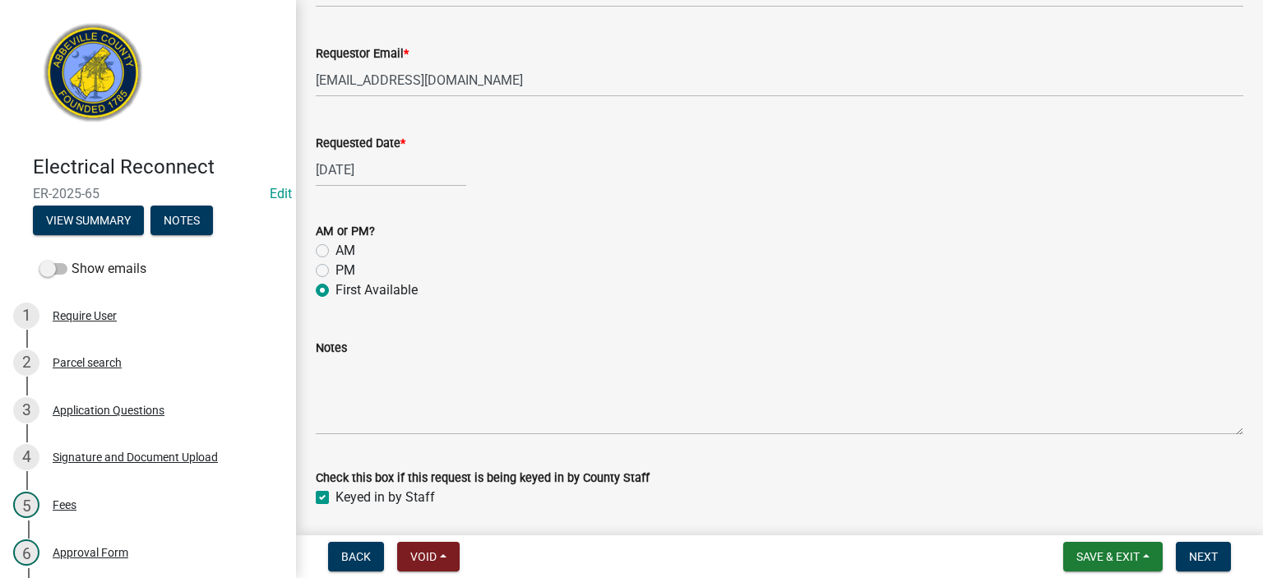
checkbox input "true"
click at [1211, 551] on span "Next" at bounding box center [1203, 556] width 29 height 13
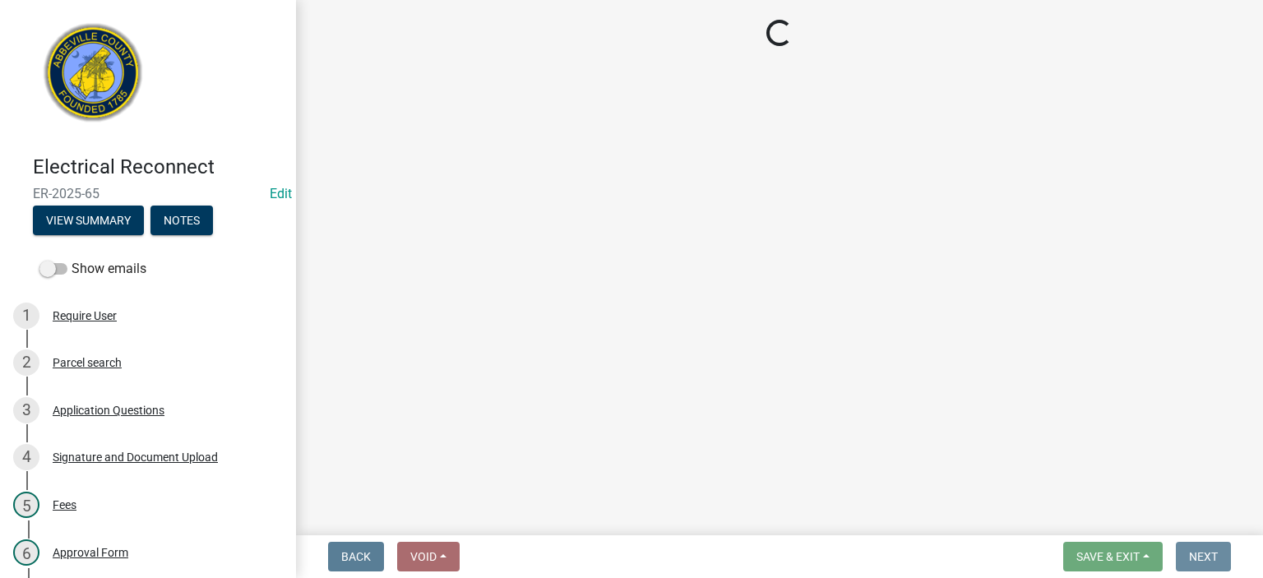
scroll to position [0, 0]
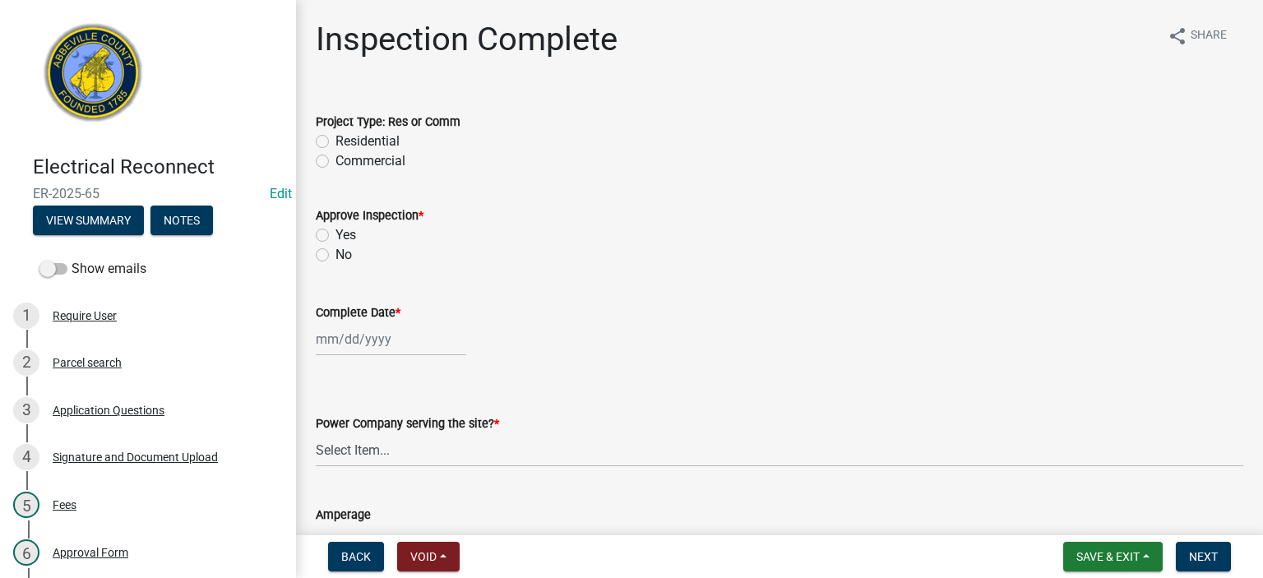
click at [336, 137] on label "Residential" at bounding box center [368, 142] width 64 height 20
click at [336, 137] on input "Residential" at bounding box center [341, 137] width 11 height 11
radio input "true"
click at [336, 232] on label "Yes" at bounding box center [346, 235] width 21 height 20
click at [336, 232] on input "Yes" at bounding box center [341, 230] width 11 height 11
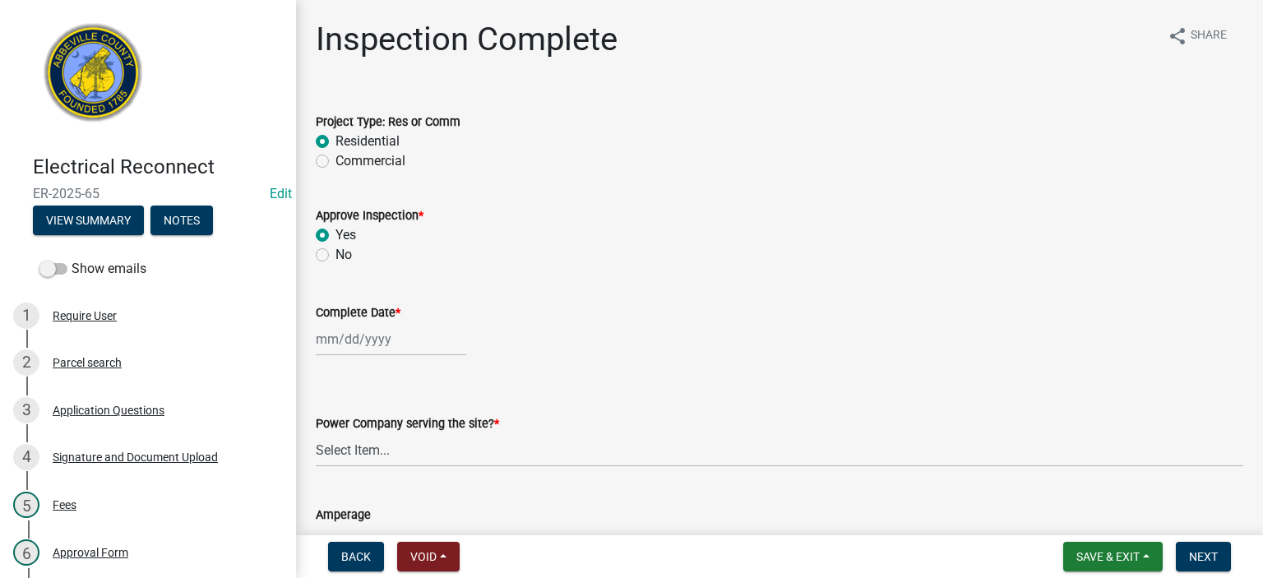
radio input "true"
click at [413, 345] on div at bounding box center [391, 339] width 151 height 34
select select "9"
select select "2025"
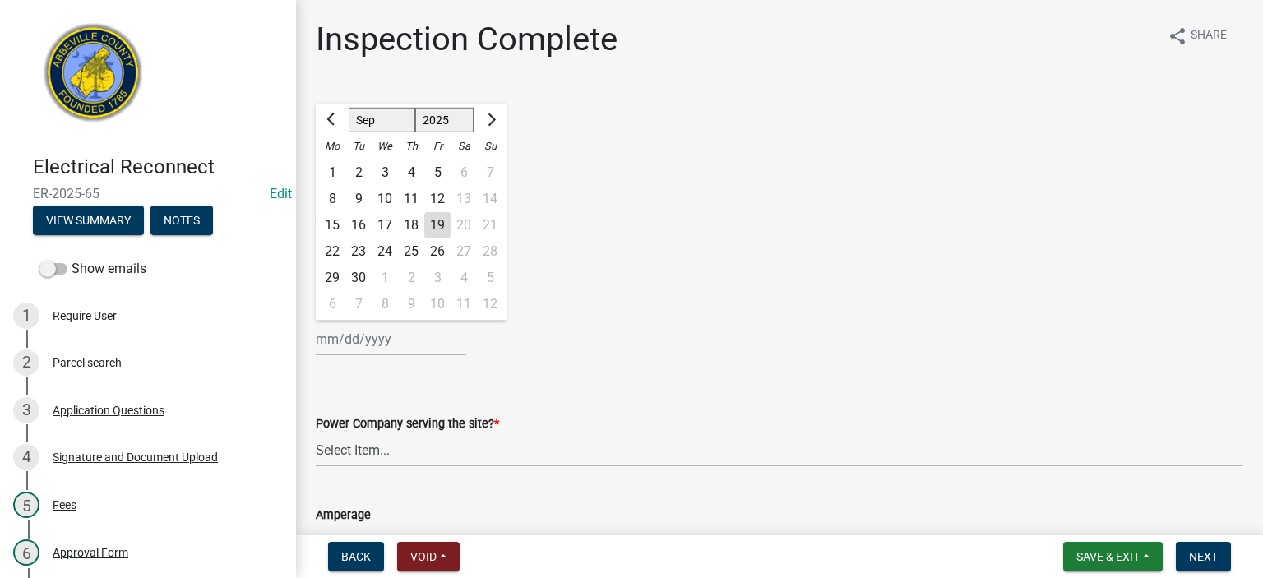
click at [440, 225] on div "19" at bounding box center [437, 225] width 26 height 26
type input "[DATE]"
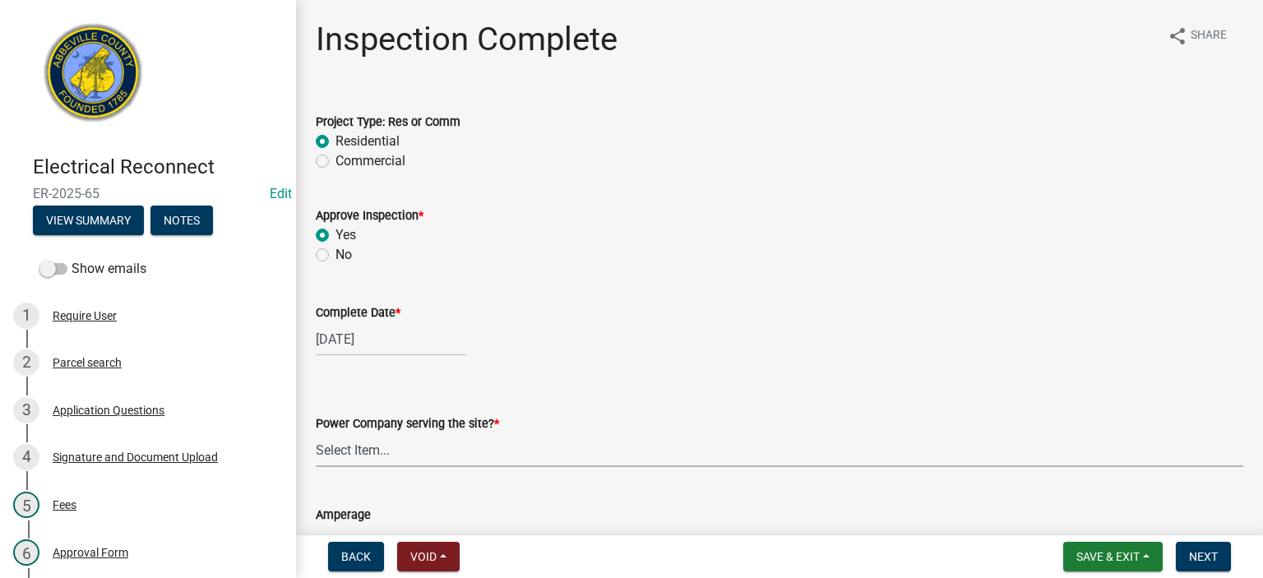
click at [490, 452] on select "Select Item... Little River Electric Co-Op Laurens Electric Co-Op Duke Energy D…" at bounding box center [780, 450] width 928 height 34
click at [316, 433] on select "Select Item... Little River Electric Co-Op Laurens Electric Co-Op Duke Energy D…" at bounding box center [780, 450] width 928 height 34
select select "c55dc6f6-d8cc-4359-aa2e-8e2a2769dca2"
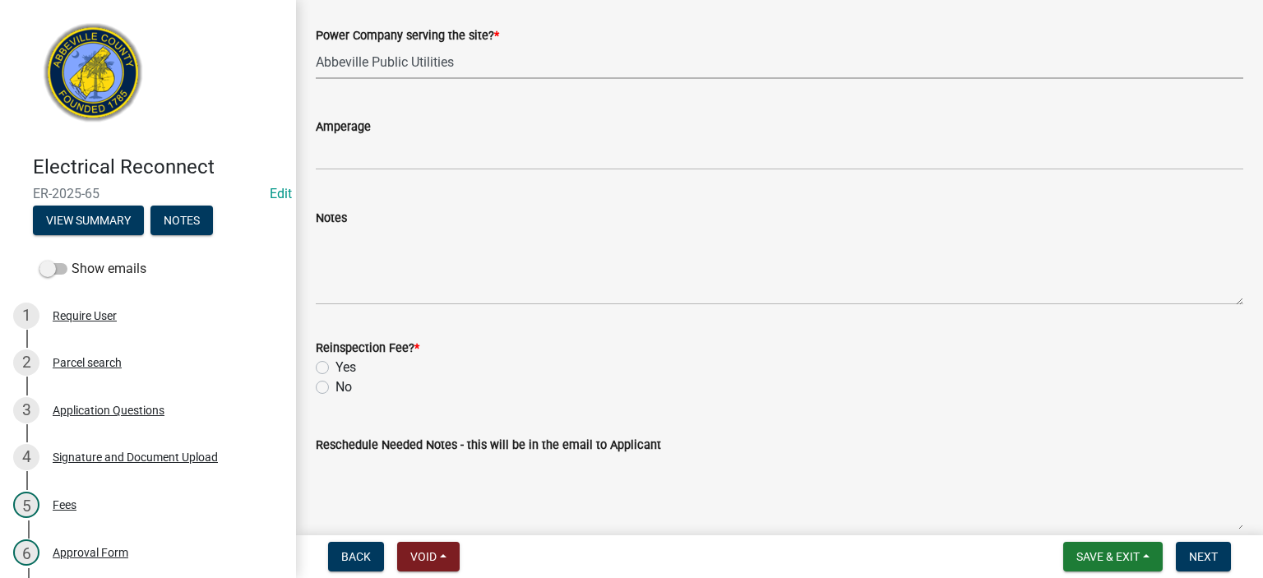
scroll to position [468, 0]
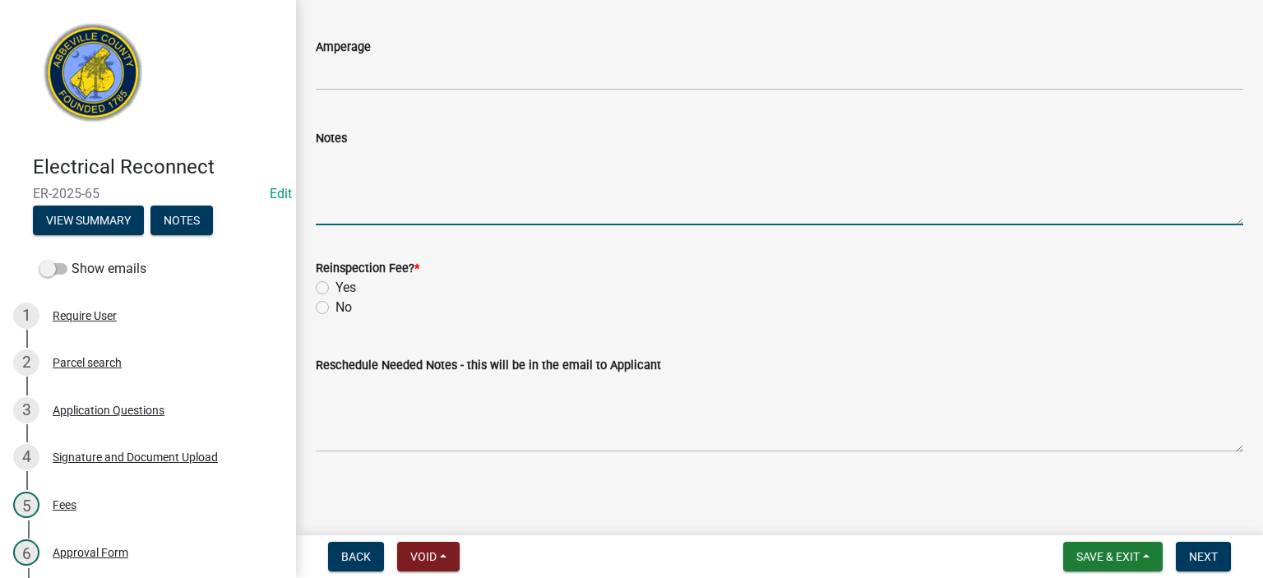
click at [426, 182] on textarea "Notes" at bounding box center [780, 186] width 928 height 77
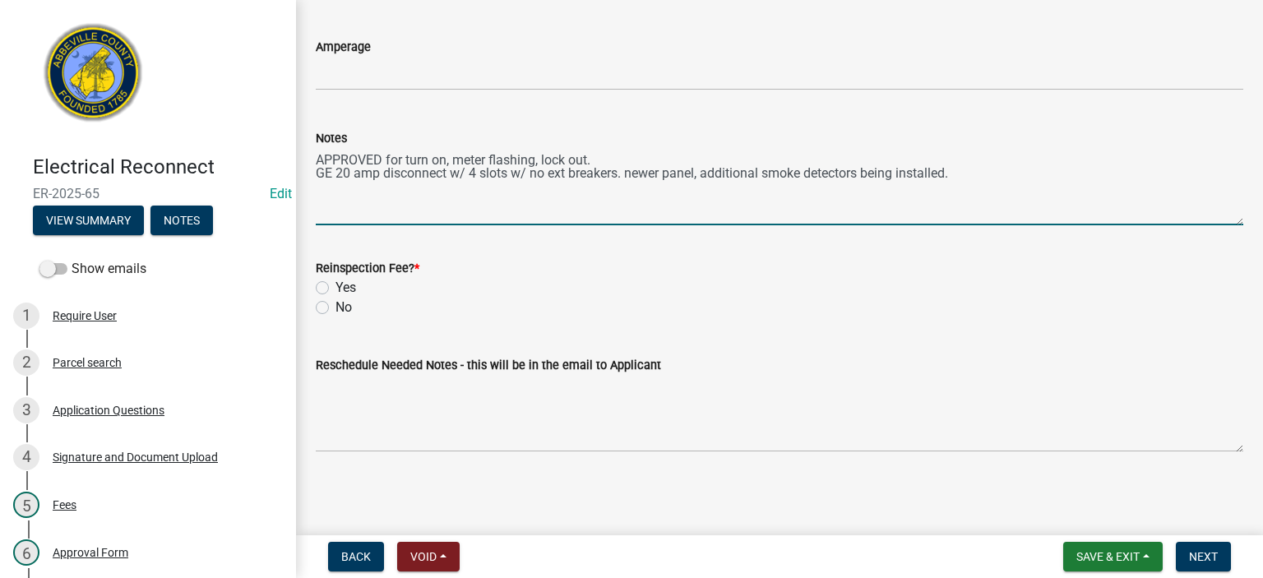
type textarea "APPROVED for turn on, meter flashing, lock out. GE 20 amp disconnect w/ 4 slots…"
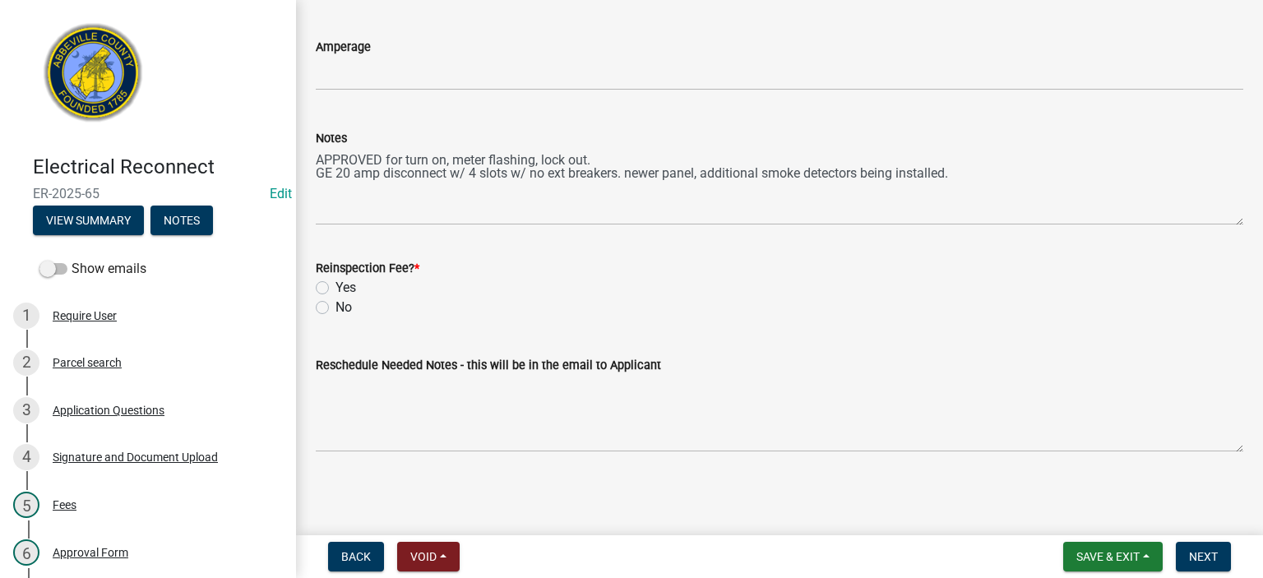
drag, startPoint x: 322, startPoint y: 303, endPoint x: 323, endPoint y: 314, distance: 11.5
click at [336, 305] on label "No" at bounding box center [344, 308] width 16 height 20
click at [336, 305] on input "No" at bounding box center [341, 303] width 11 height 11
radio input "true"
click at [1203, 552] on span "Next" at bounding box center [1203, 556] width 29 height 13
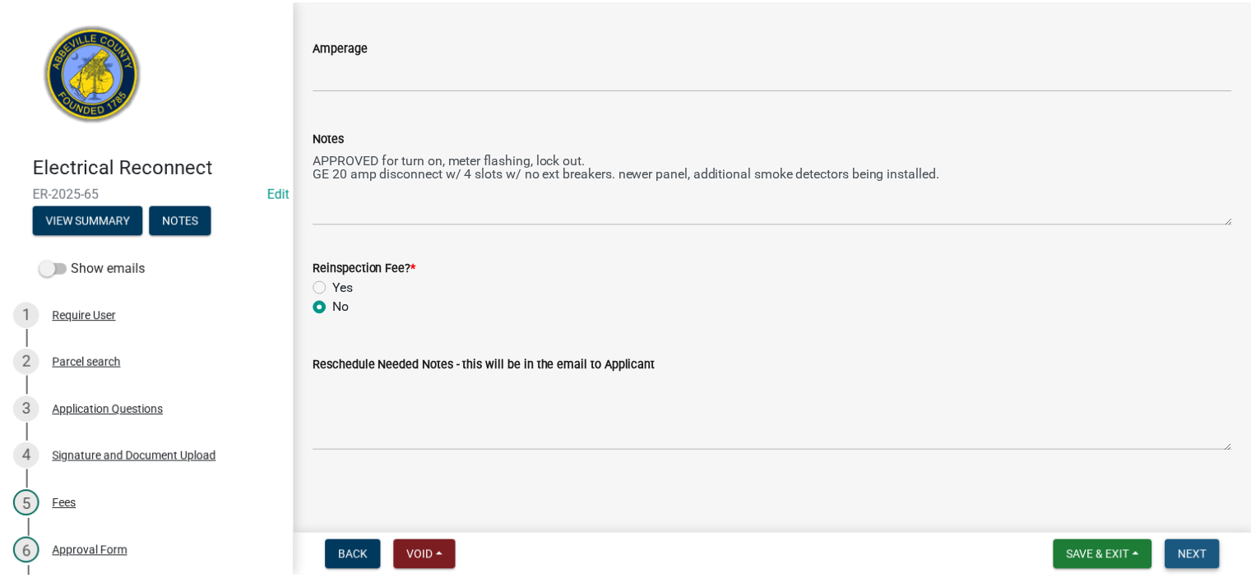
scroll to position [0, 0]
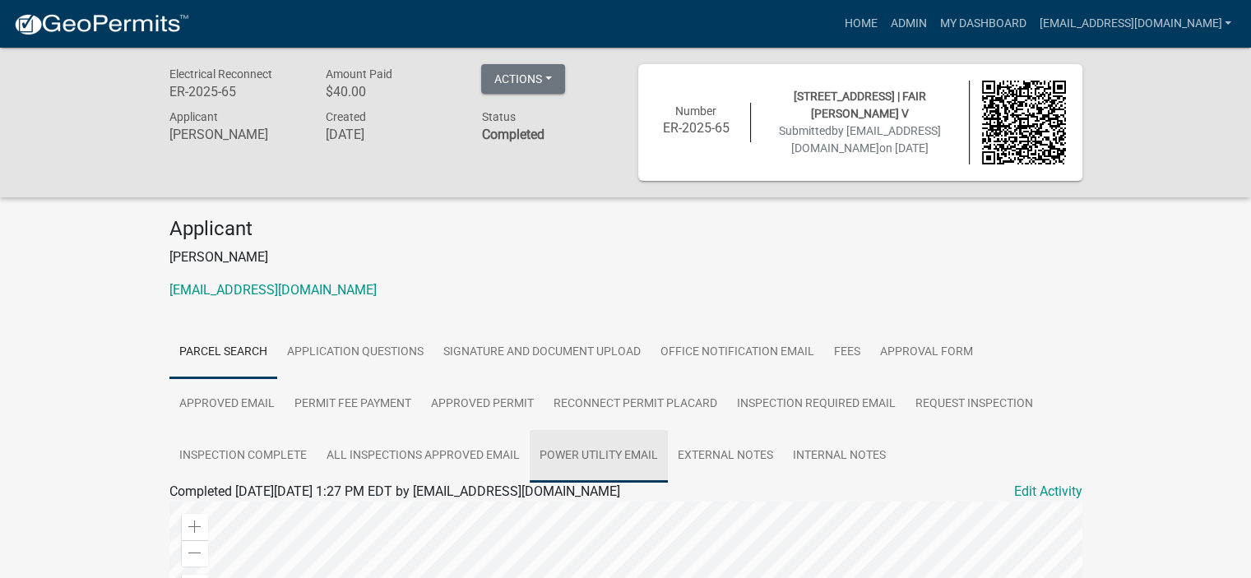
click at [600, 453] on link "Power Utility Email" at bounding box center [599, 456] width 138 height 53
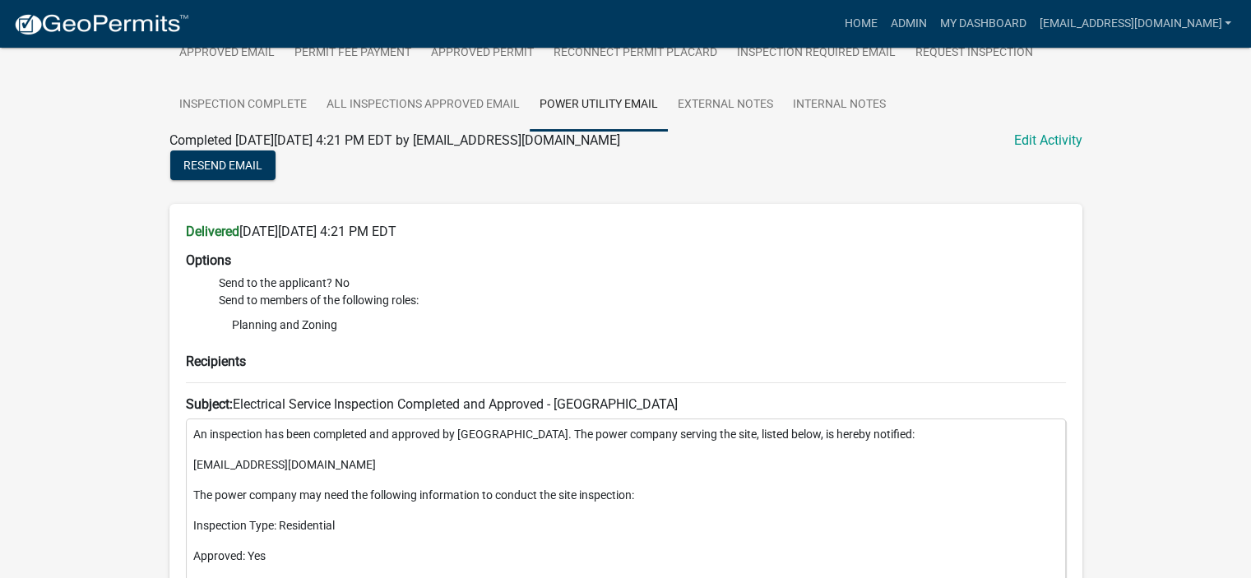
scroll to position [406, 0]
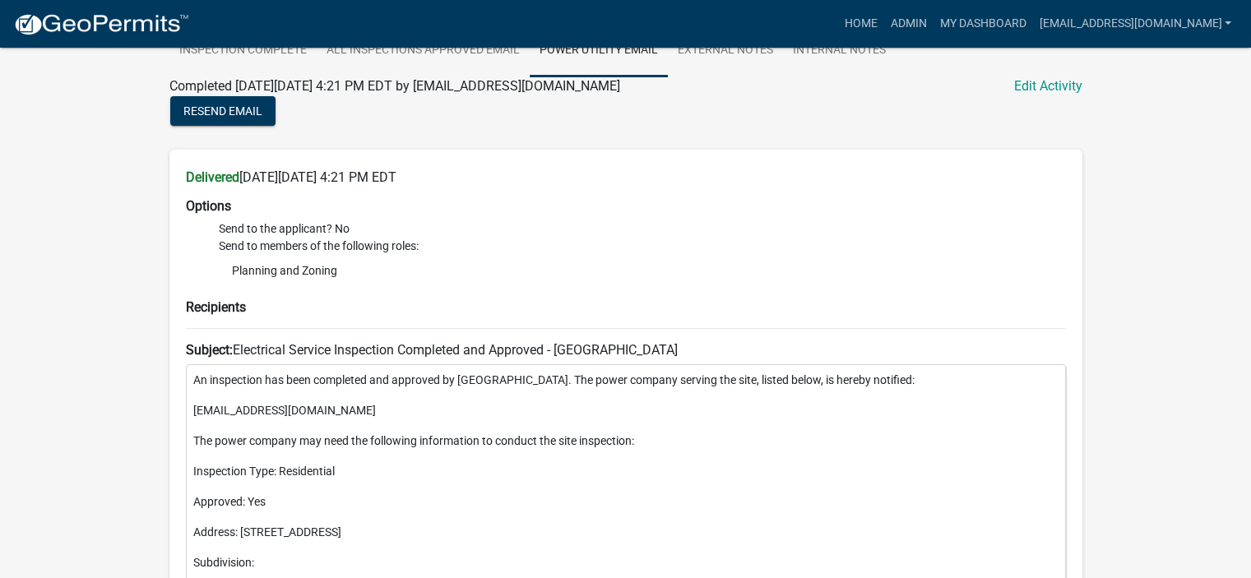
click at [1190, 291] on div "Electrical Reconnect ER-2025-65 Amount Paid $40.00 Actions View receipt Printer…" at bounding box center [625, 286] width 1251 height 1289
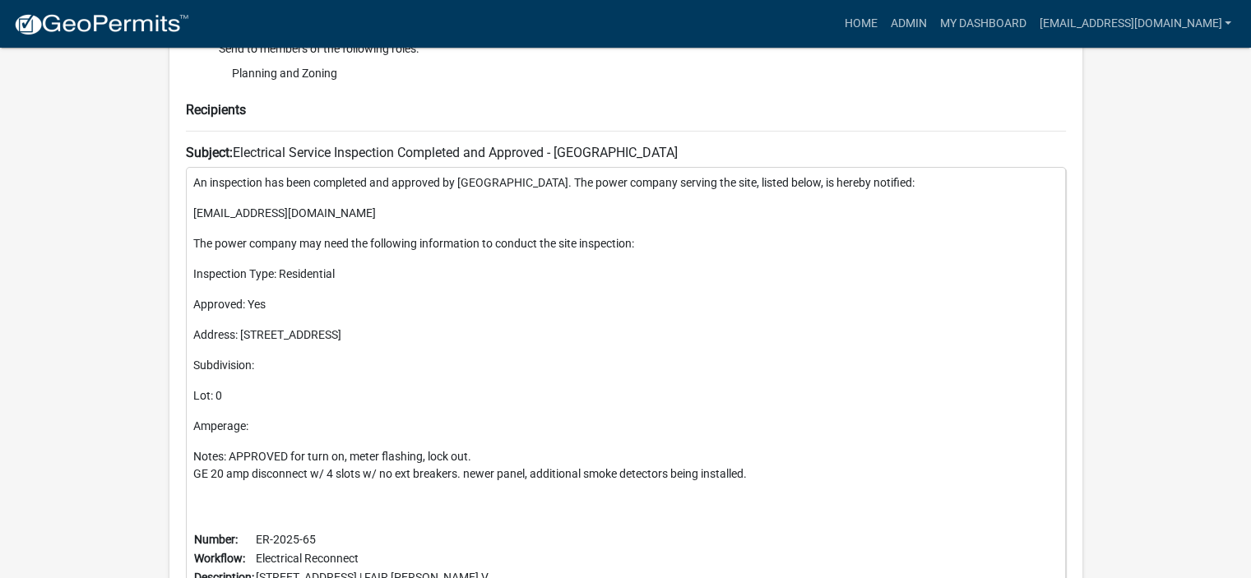
scroll to position [713, 0]
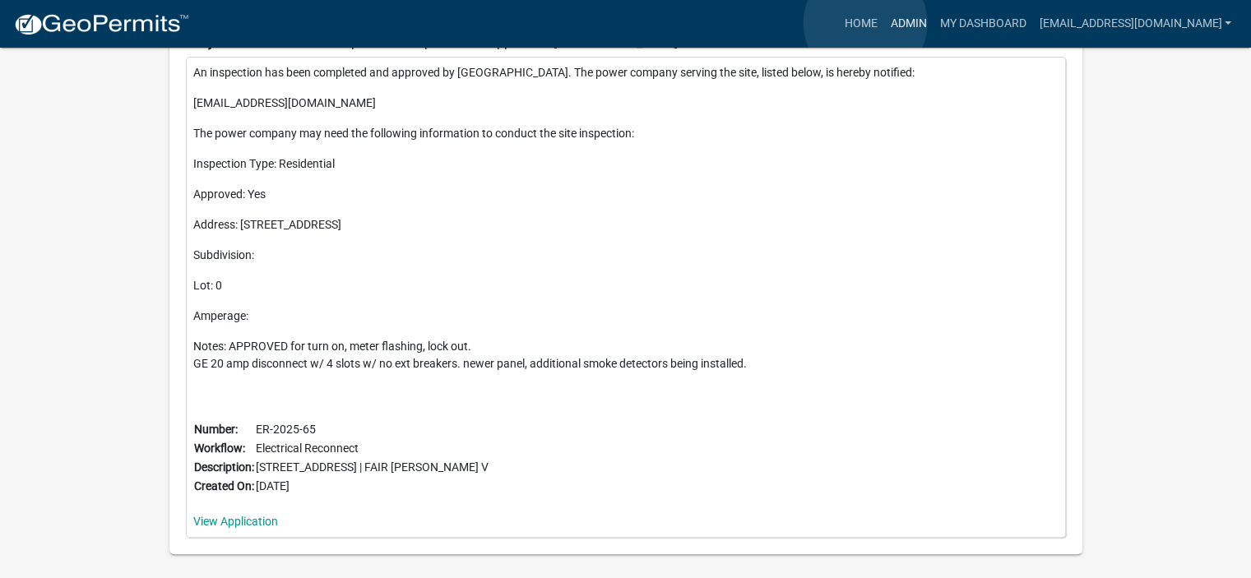
click at [883, 22] on link "Admin" at bounding box center [907, 23] width 49 height 31
